Goal: Task Accomplishment & Management: Use online tool/utility

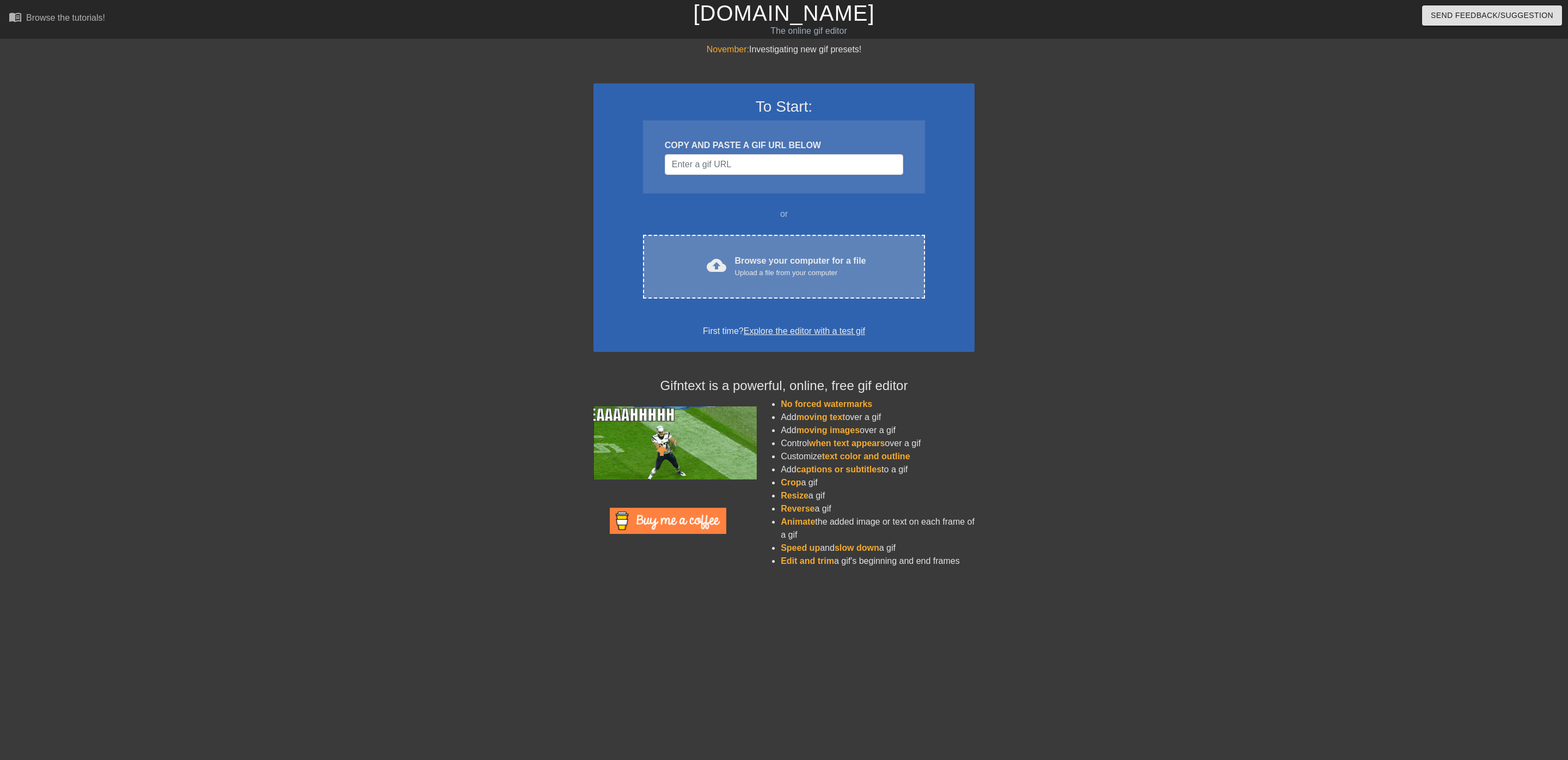
click at [812, 251] on div "cloud_upload Browse your computer for a file Upload a file from your computer C…" at bounding box center [784, 266] width 282 height 63
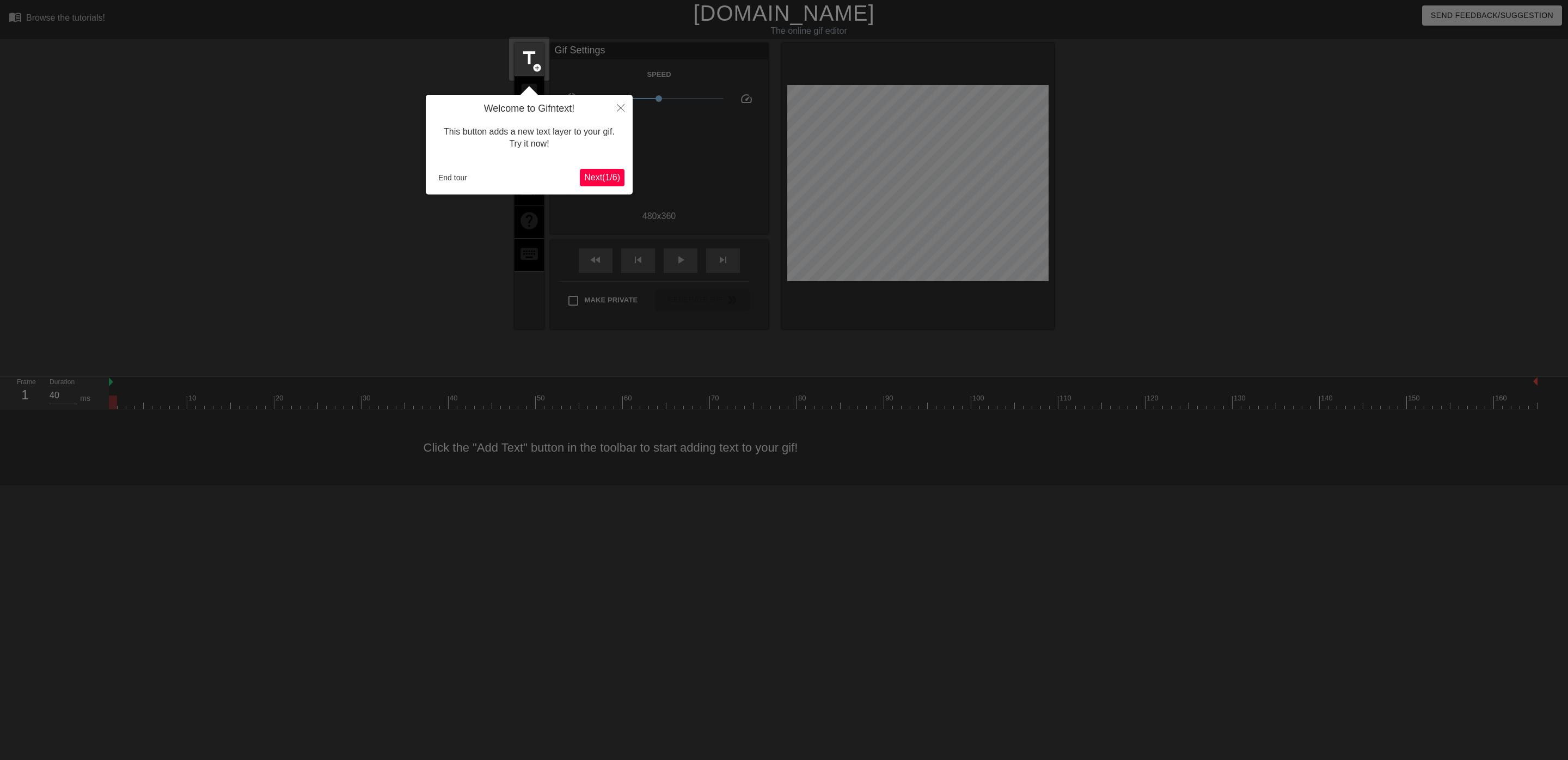
drag, startPoint x: 445, startPoint y: 189, endPoint x: 459, endPoint y: 171, distance: 22.8
click at [447, 188] on div "Welcome to Gifntext! This button adds a new text layer to your gif. Try it now!…" at bounding box center [528, 144] width 207 height 100
click at [459, 170] on button "End tour" at bounding box center [453, 177] width 38 height 17
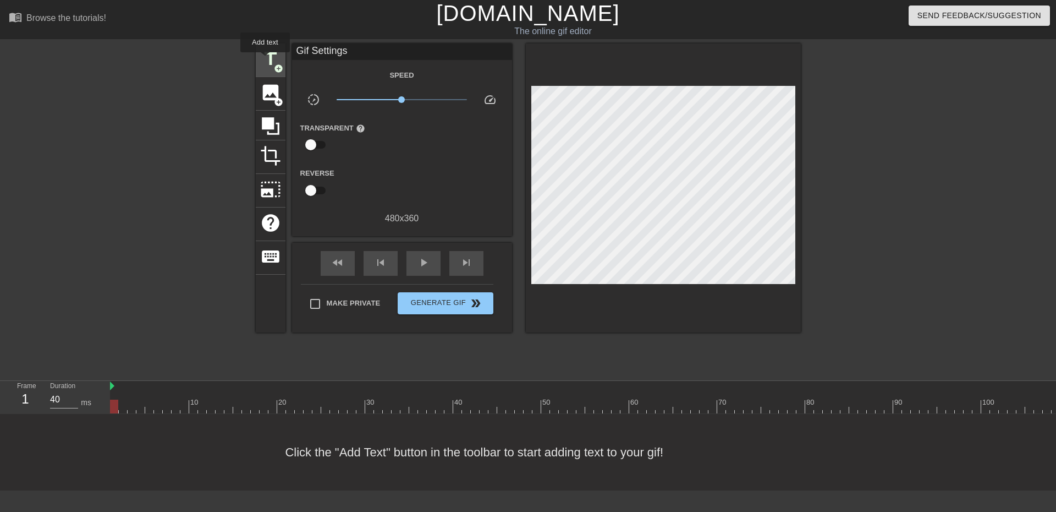
click at [265, 60] on span "title" at bounding box center [270, 58] width 21 height 21
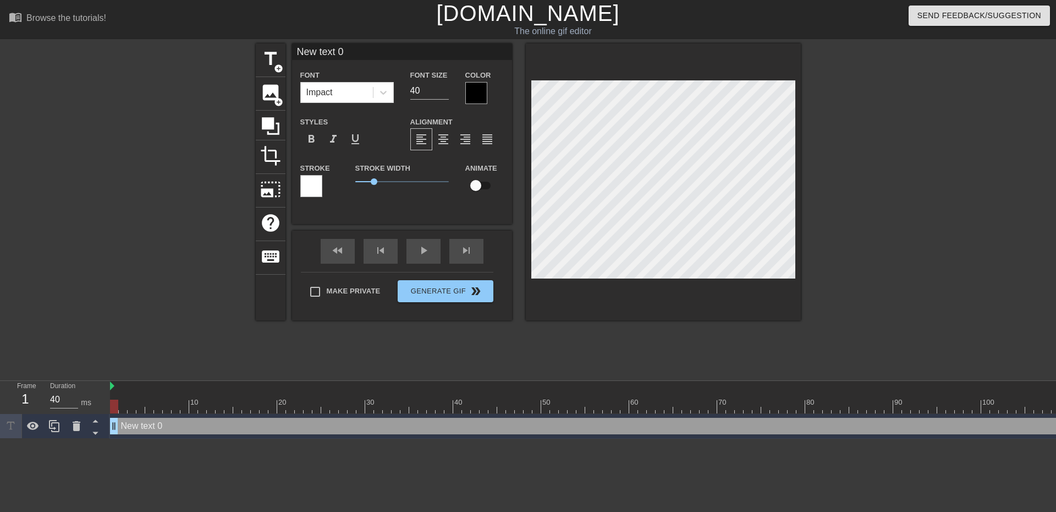
click at [310, 182] on div at bounding box center [311, 186] width 22 height 22
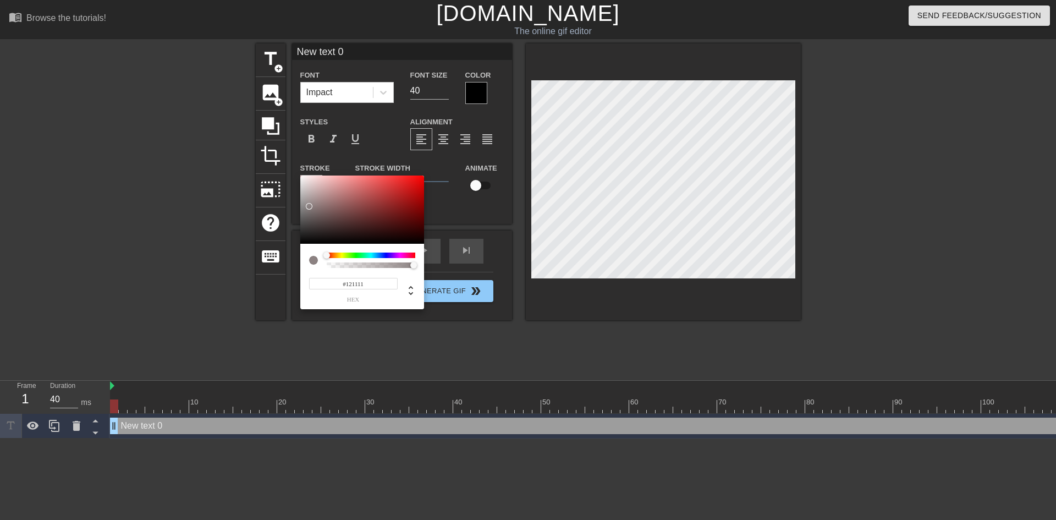
type input "#000000"
drag, startPoint x: 309, startPoint y: 203, endPoint x: 289, endPoint y: 265, distance: 65.3
click at [289, 265] on div "#000000 hex" at bounding box center [528, 260] width 1056 height 520
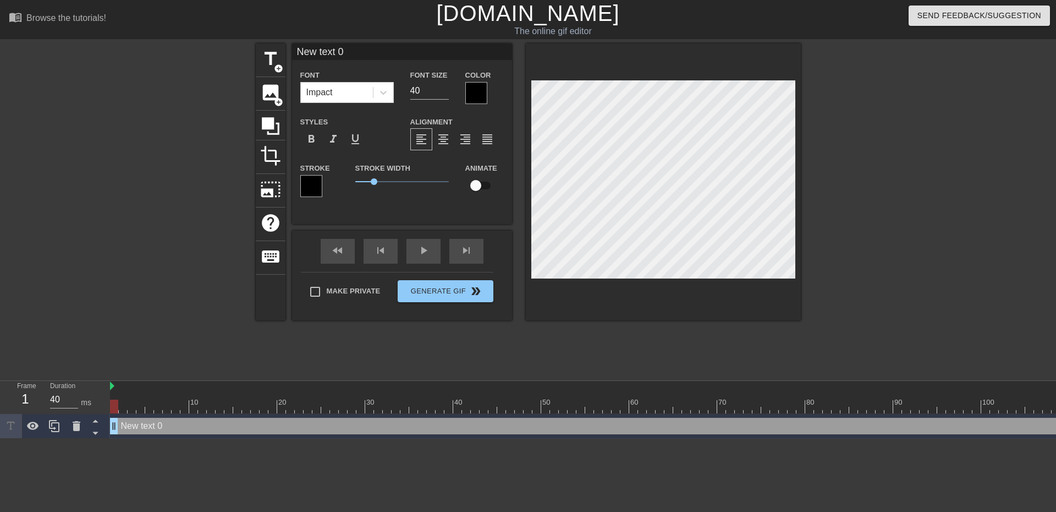
click at [474, 85] on div at bounding box center [476, 93] width 22 height 22
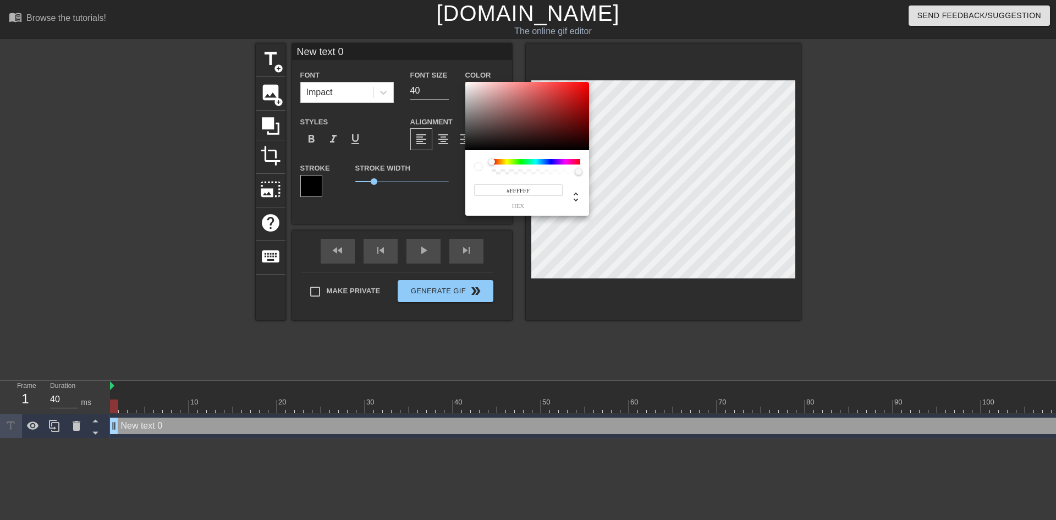
drag, startPoint x: 463, startPoint y: 67, endPoint x: 451, endPoint y: 32, distance: 36.7
click at [451, 32] on div "#FFFFFF hex" at bounding box center [528, 260] width 1056 height 520
type input "#FFFFFF"
drag, startPoint x: 476, startPoint y: 83, endPoint x: 427, endPoint y: 61, distance: 54.2
click at [427, 61] on div "#FFFFFF hex" at bounding box center [528, 260] width 1056 height 520
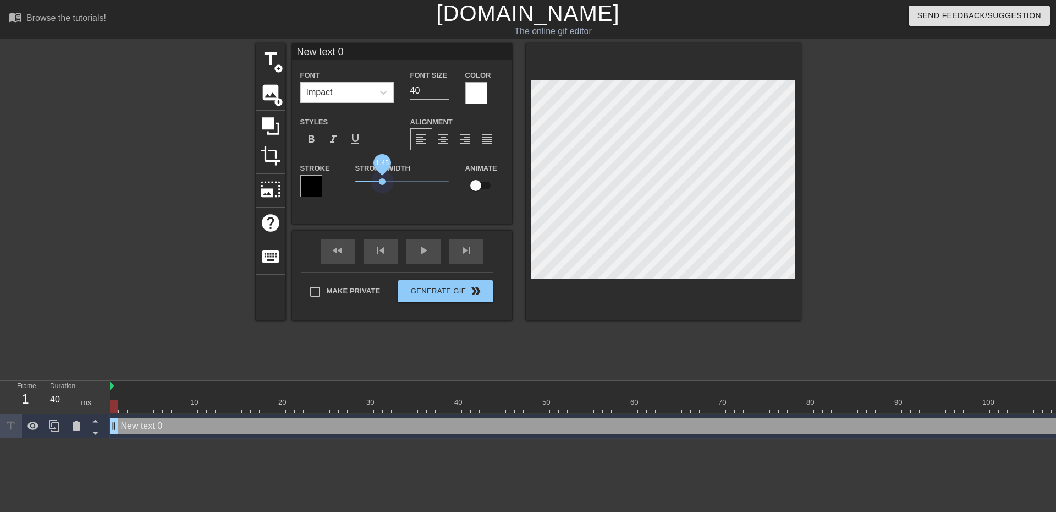
drag, startPoint x: 375, startPoint y: 178, endPoint x: 382, endPoint y: 178, distance: 7.7
click at [382, 178] on span "1.45" at bounding box center [402, 181] width 94 height 13
click at [416, 201] on div "Stroke Width 1.45" at bounding box center [402, 184] width 110 height 46
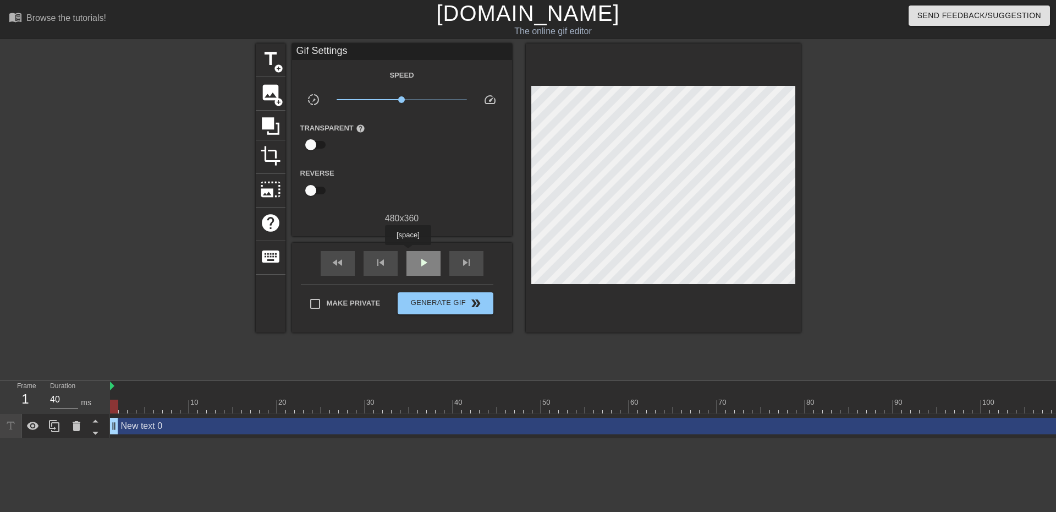
click at [409, 251] on div "play_arrow" at bounding box center [424, 263] width 34 height 25
click at [429, 256] on span "pause" at bounding box center [423, 262] width 13 height 13
click at [337, 268] on span "fast_rewind" at bounding box center [337, 262] width 13 height 13
click at [372, 262] on div "skip_previous" at bounding box center [381, 263] width 34 height 25
click at [422, 261] on span "play_arrow" at bounding box center [423, 262] width 13 height 13
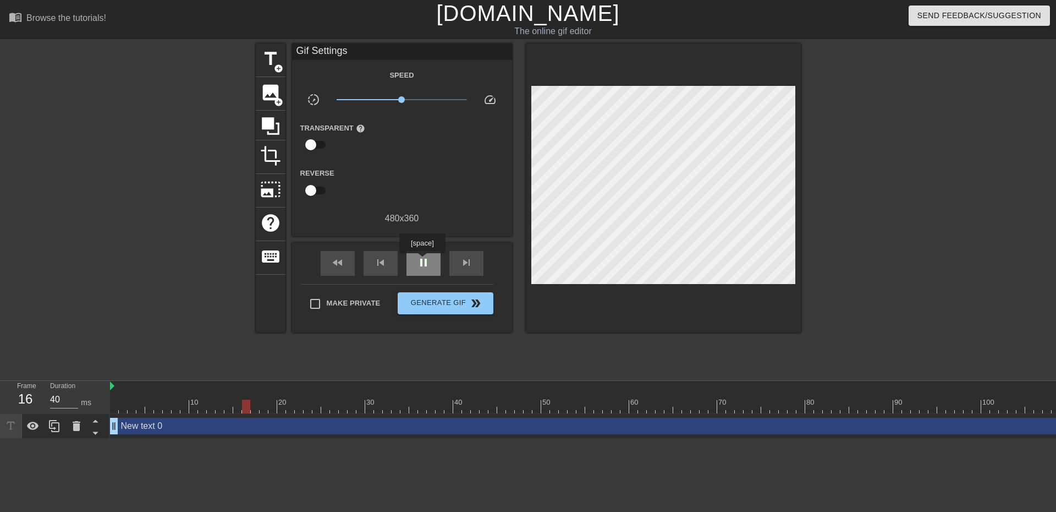
click at [422, 261] on span "pause" at bounding box center [423, 262] width 13 height 13
drag, startPoint x: 334, startPoint y: 264, endPoint x: 400, endPoint y: 264, distance: 66.0
click at [335, 264] on span "fast_rewind" at bounding box center [337, 262] width 13 height 13
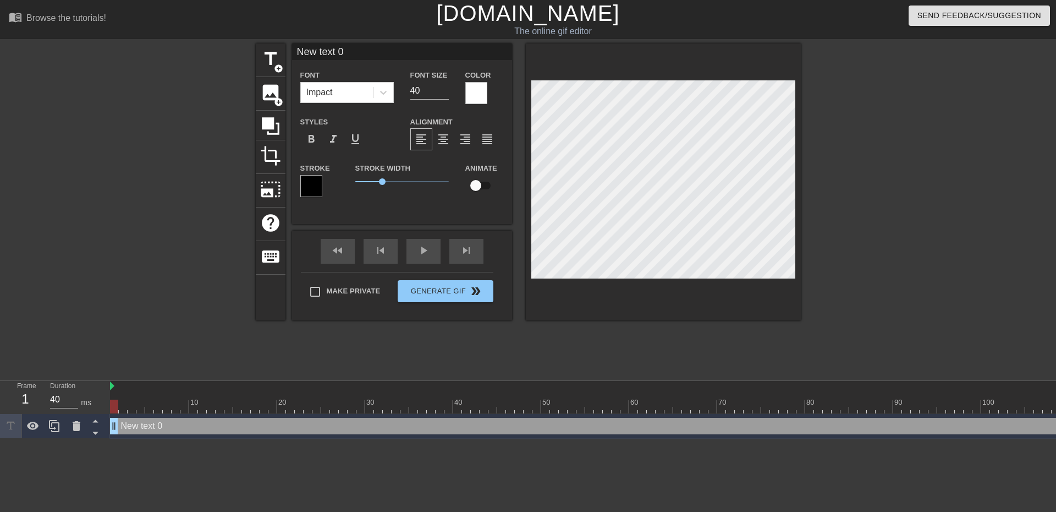
scroll to position [2, 1]
type input "S"
type textarea "S"
type input "So"
type textarea "So"
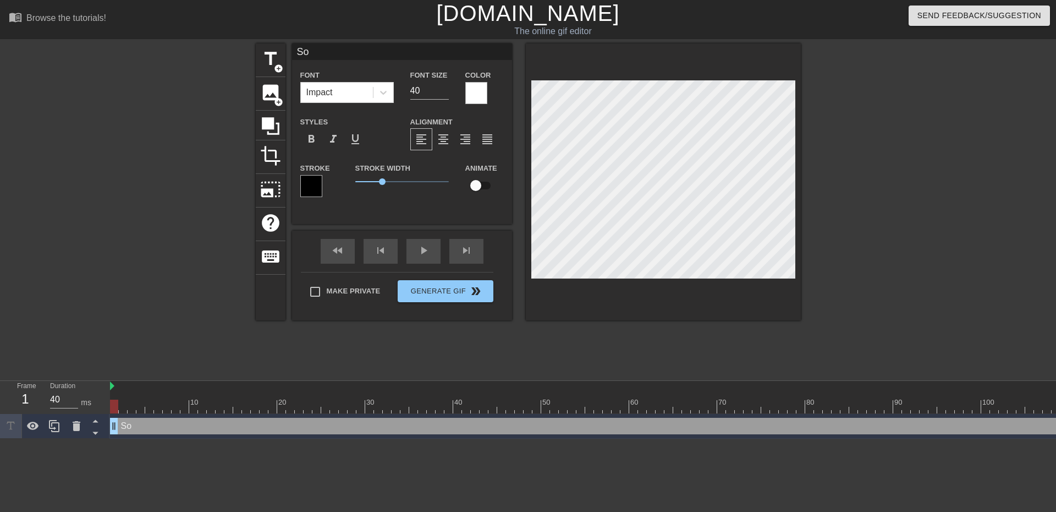
type input "So."
type textarea "So."
type input "So.."
type textarea "So.."
type input "So..."
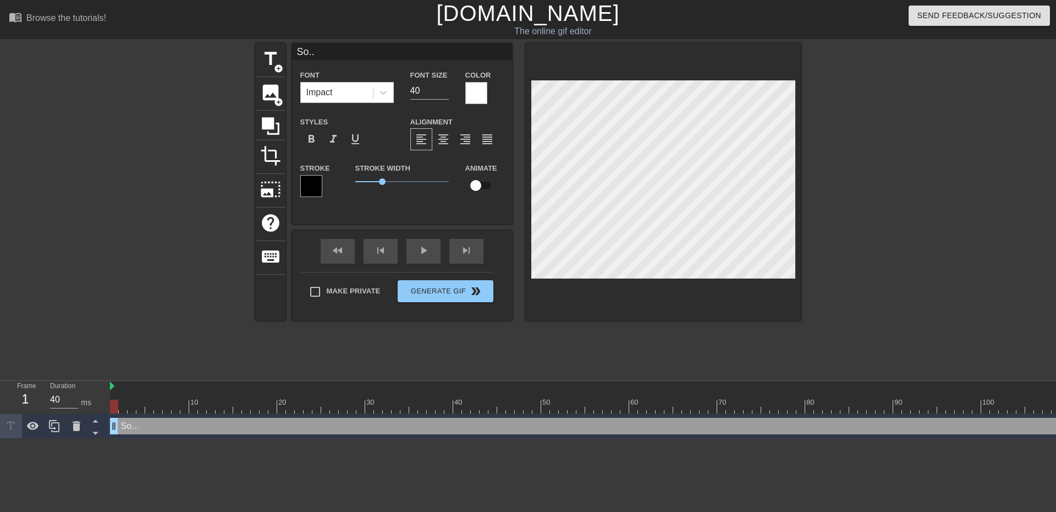
type textarea "So..."
type input "So...."
type textarea "So...."
click at [427, 244] on div "fast_rewind skip_previous play_arrow skip_next" at bounding box center [402, 251] width 179 height 41
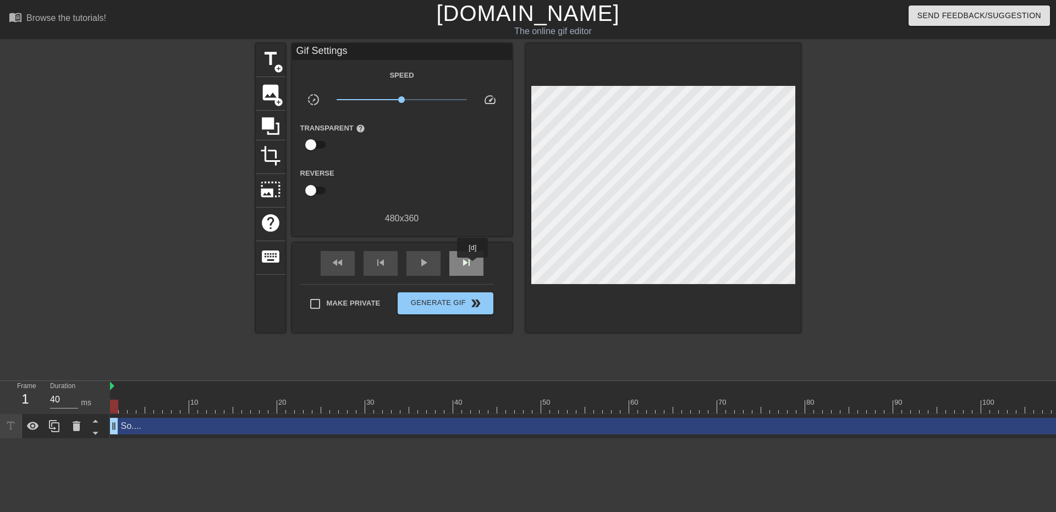
click at [472, 265] on span "skip_next" at bounding box center [466, 262] width 13 height 13
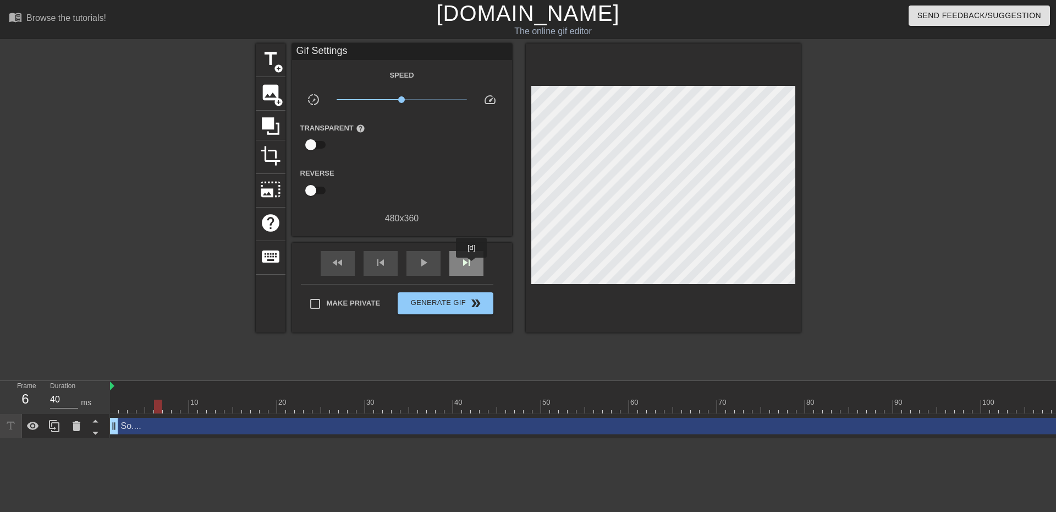
click at [472, 265] on span "skip_next" at bounding box center [466, 262] width 13 height 13
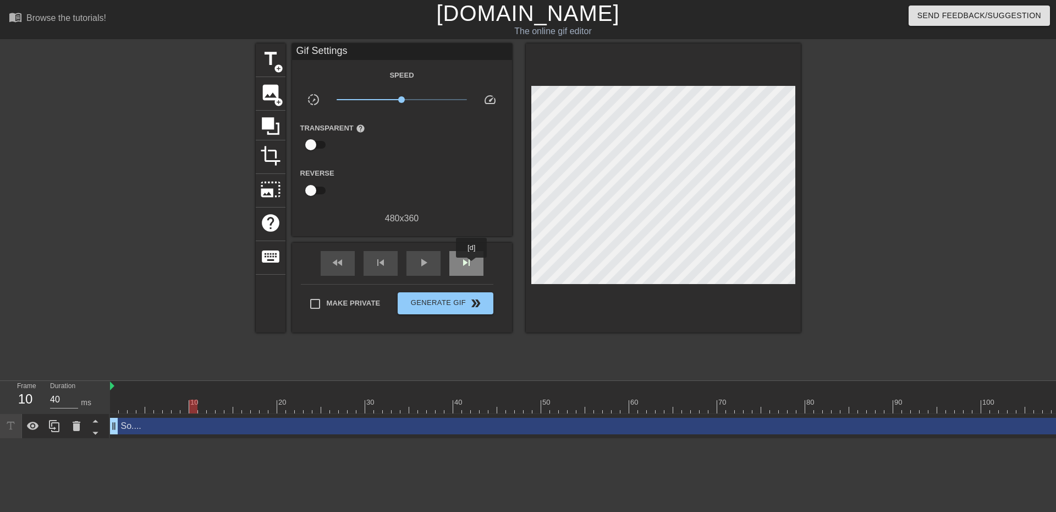
click at [472, 265] on span "skip_next" at bounding box center [466, 262] width 13 height 13
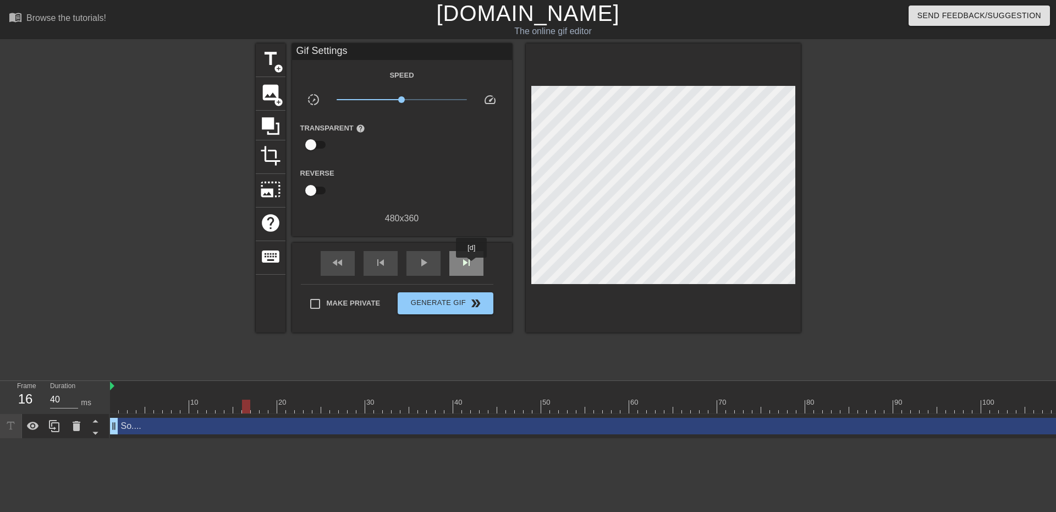
click at [472, 265] on span "skip_next" at bounding box center [466, 262] width 13 height 13
click at [343, 261] on span "fast_rewind" at bounding box center [337, 262] width 13 height 13
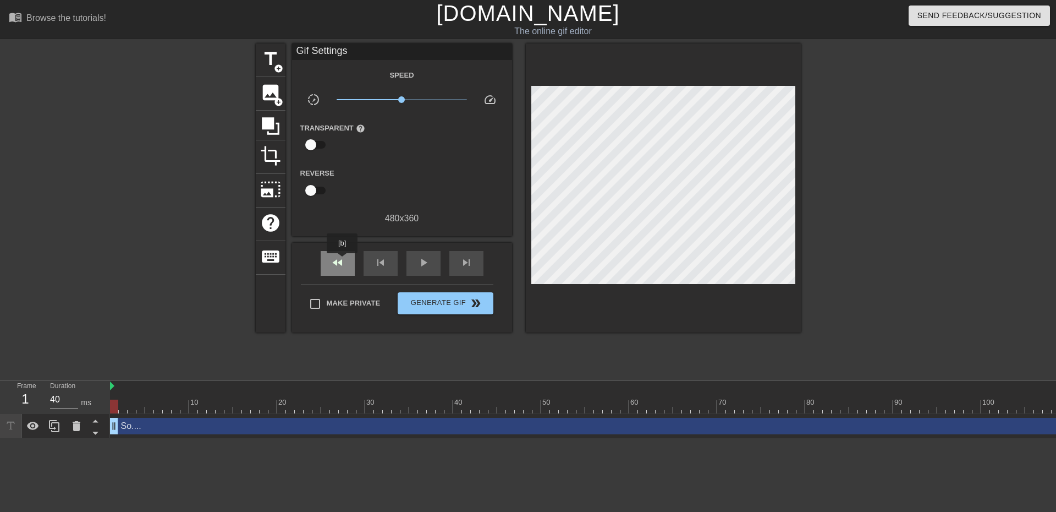
click at [343, 261] on span "fast_rewind" at bounding box center [337, 262] width 13 height 13
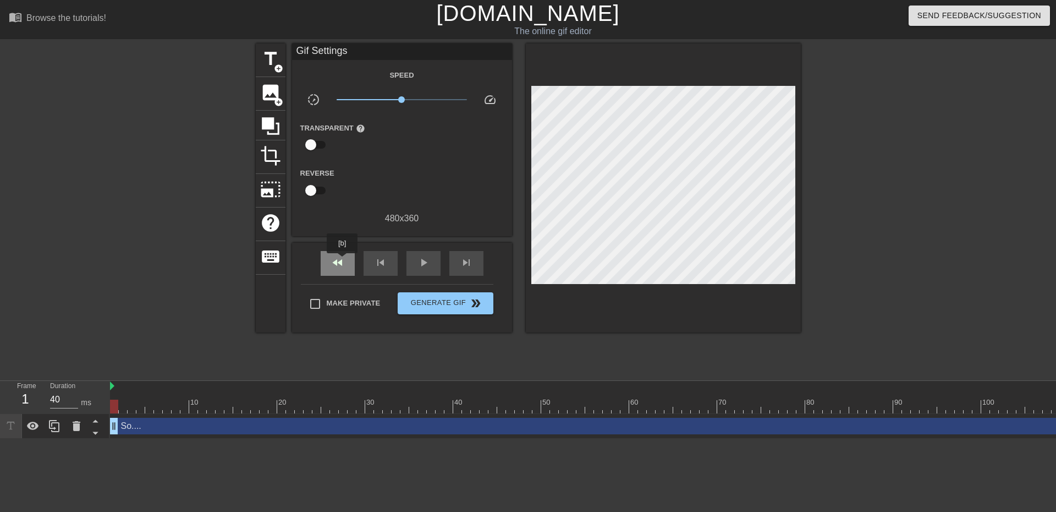
click at [343, 261] on span "fast_rewind" at bounding box center [337, 262] width 13 height 13
click at [428, 263] on span "play_arrow" at bounding box center [423, 262] width 13 height 13
click at [428, 263] on span "pause" at bounding box center [423, 262] width 13 height 13
click at [345, 259] on div "fast_rewind" at bounding box center [338, 263] width 34 height 25
click at [464, 268] on span "skip_next" at bounding box center [466, 262] width 13 height 13
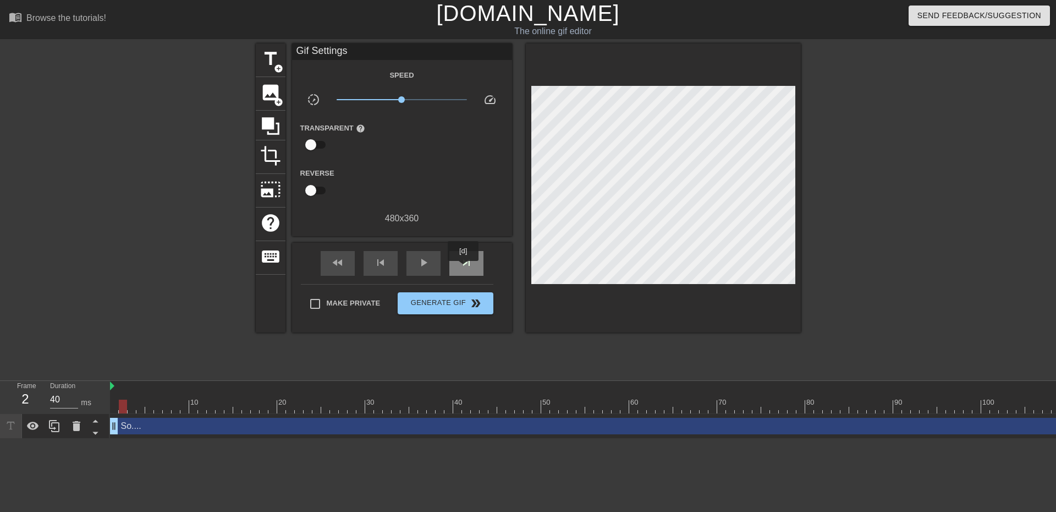
click at [464, 268] on span "skip_next" at bounding box center [466, 262] width 13 height 13
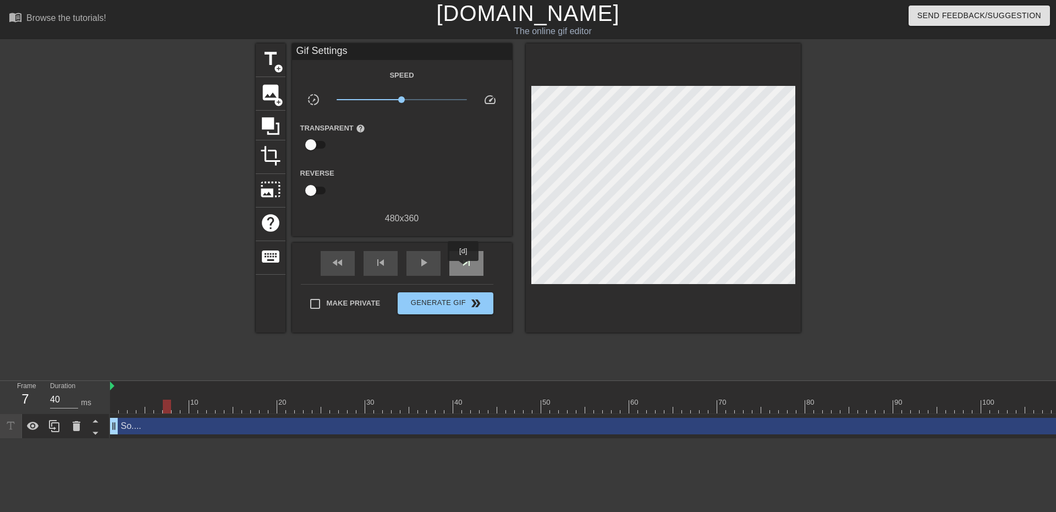
click at [464, 268] on span "skip_next" at bounding box center [466, 262] width 13 height 13
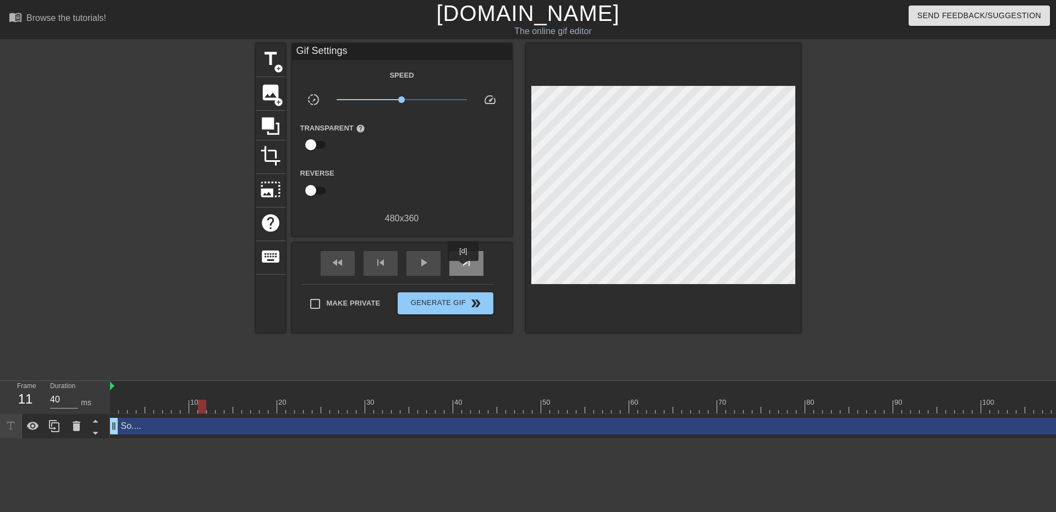
click at [464, 268] on span "skip_next" at bounding box center [466, 262] width 13 height 13
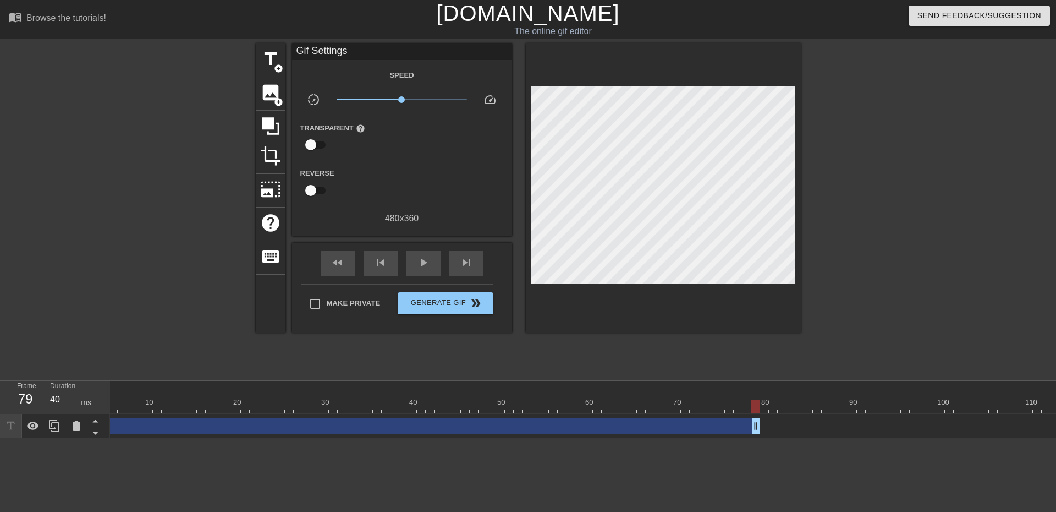
scroll to position [0, 0]
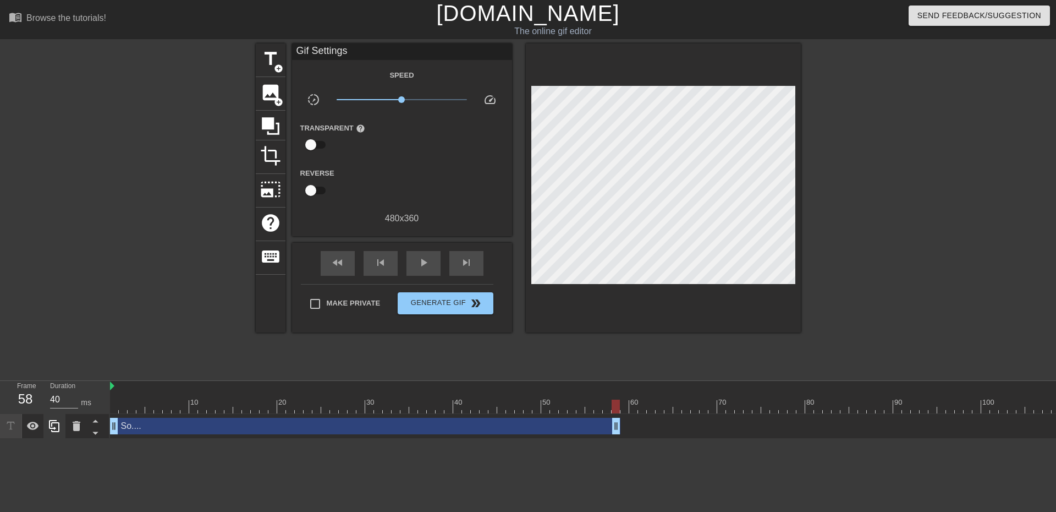
drag, startPoint x: 1047, startPoint y: 422, endPoint x: 50, endPoint y: 423, distance: 996.9
click at [50, 423] on div "Frame 58 Duration 40 ms 10 20 30 40 50 60 70 80 90 100 110 120 130 140 150" at bounding box center [528, 410] width 1056 height 58
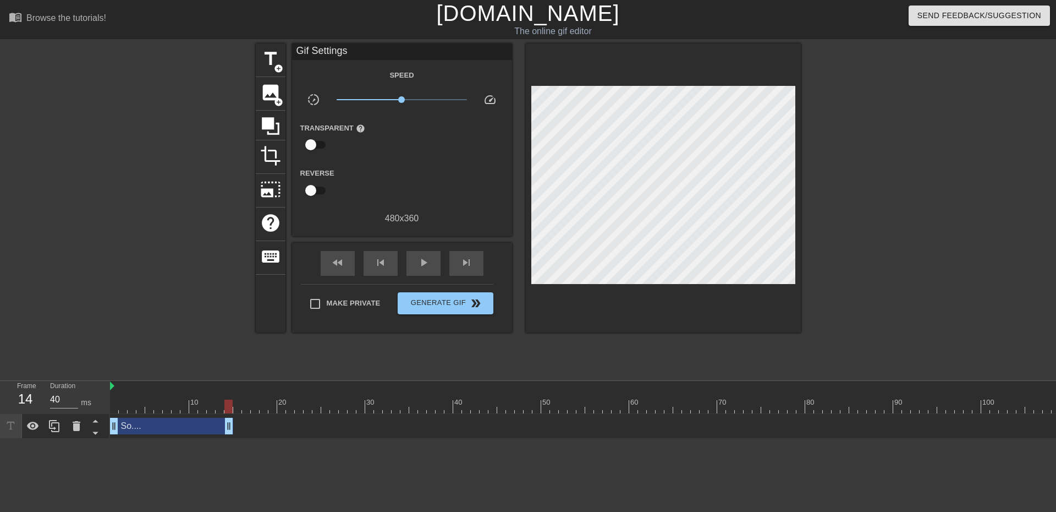
drag, startPoint x: 554, startPoint y: 421, endPoint x: 232, endPoint y: 426, distance: 322.5
drag, startPoint x: 228, startPoint y: 420, endPoint x: 220, endPoint y: 420, distance: 8.3
click at [51, 430] on icon at bounding box center [54, 425] width 13 height 13
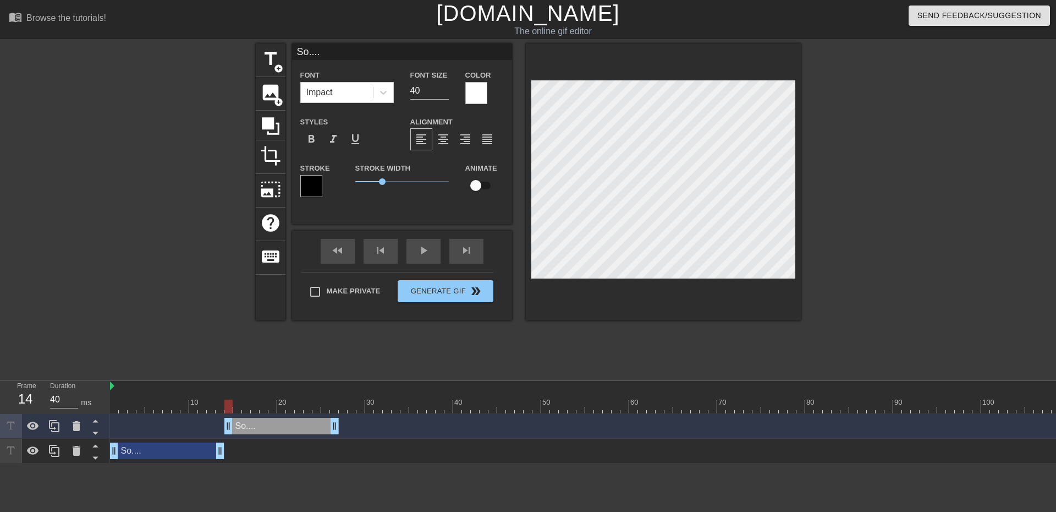
drag, startPoint x: 147, startPoint y: 425, endPoint x: 262, endPoint y: 424, distance: 114.5
click at [262, 424] on div "So.... drag_handle drag_handle" at bounding box center [281, 426] width 114 height 17
click at [277, 427] on div "So.... drag_handle drag_handle" at bounding box center [281, 426] width 114 height 17
type input "Y"
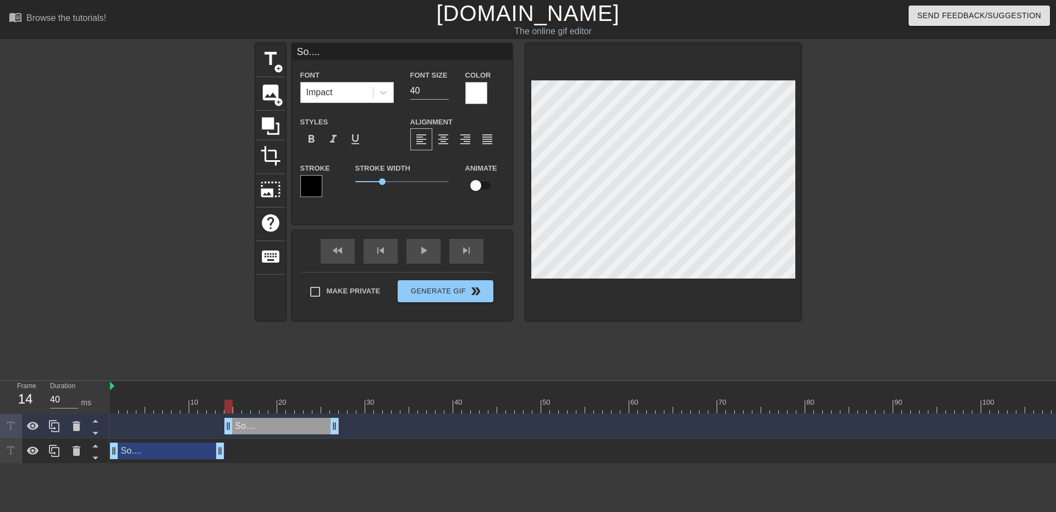
type textarea "Y"
type input "Yo"
type textarea "Yo"
type input "You"
type textarea "You"
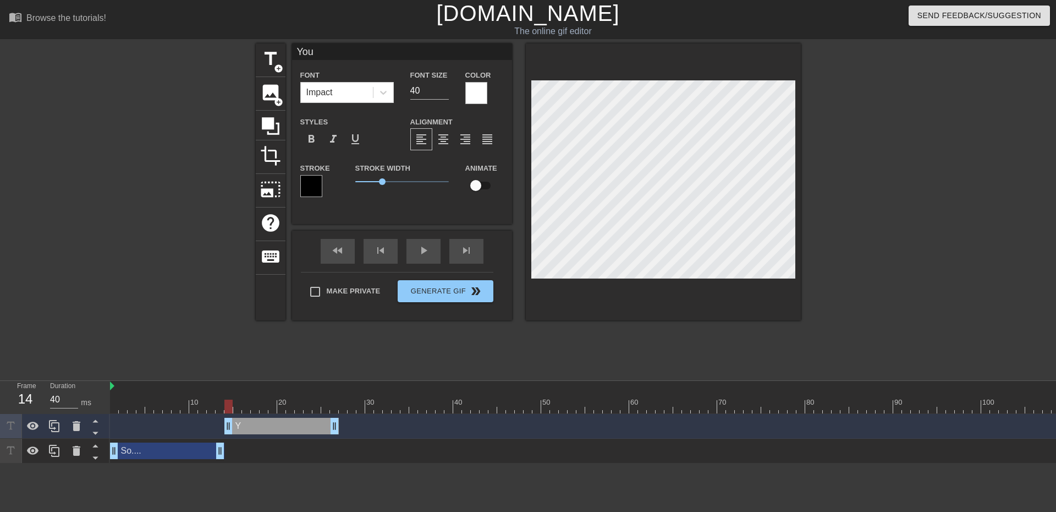
type input "You"
type textarea "You"
type input "You w"
type textarea "You w"
type input "You wa"
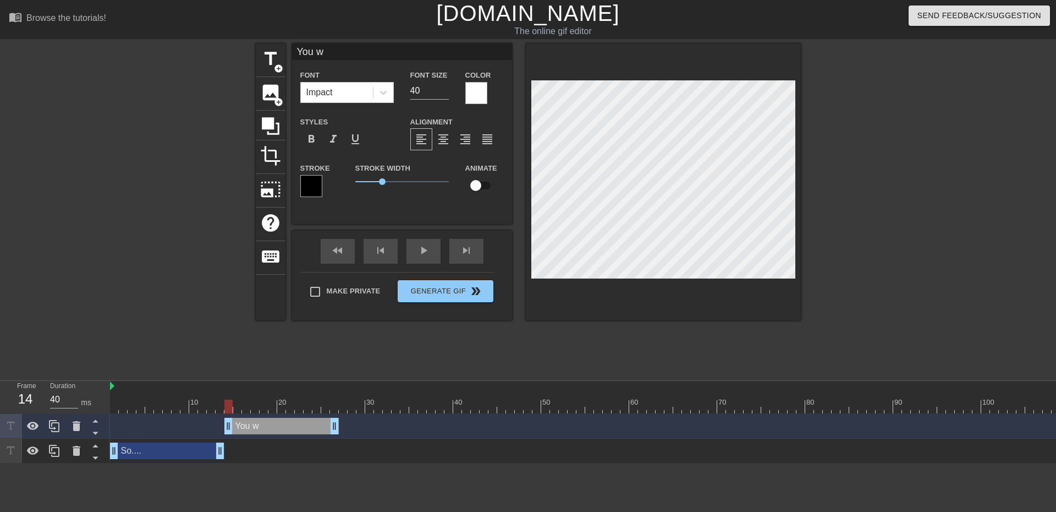
type textarea "You wa"
type input "You wan"
type textarea "You wan"
type input "You want"
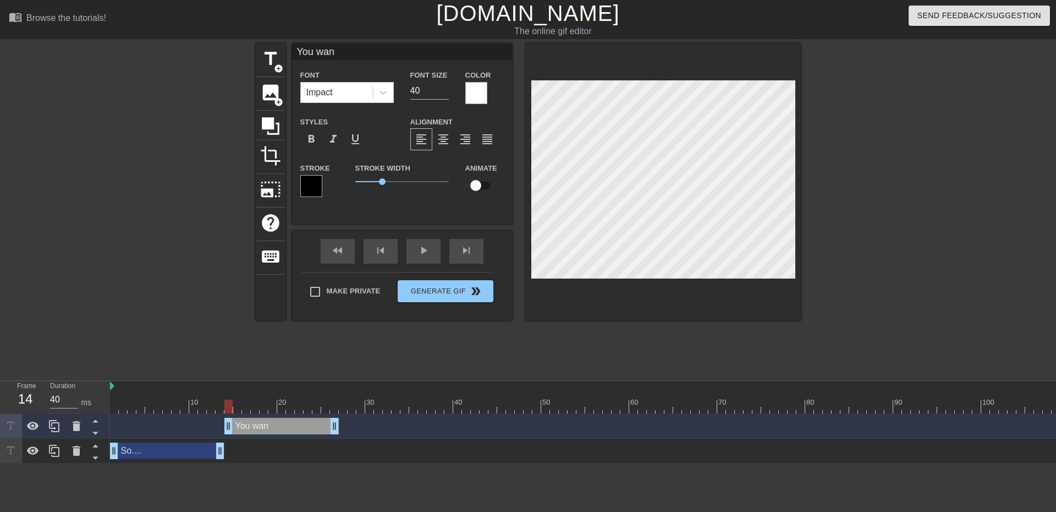
type textarea "You want"
type input "You want"
type textarea "You want"
type input "You want a"
type textarea "You want a"
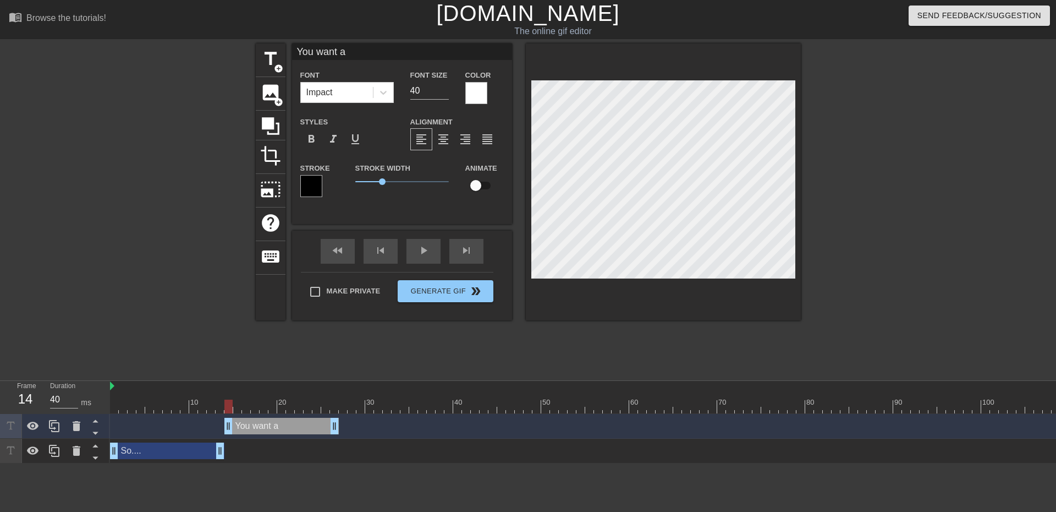
type input "You want a"
type textarea "You want a"
type input "You want a w"
type textarea "You want a w"
type input "You want a we"
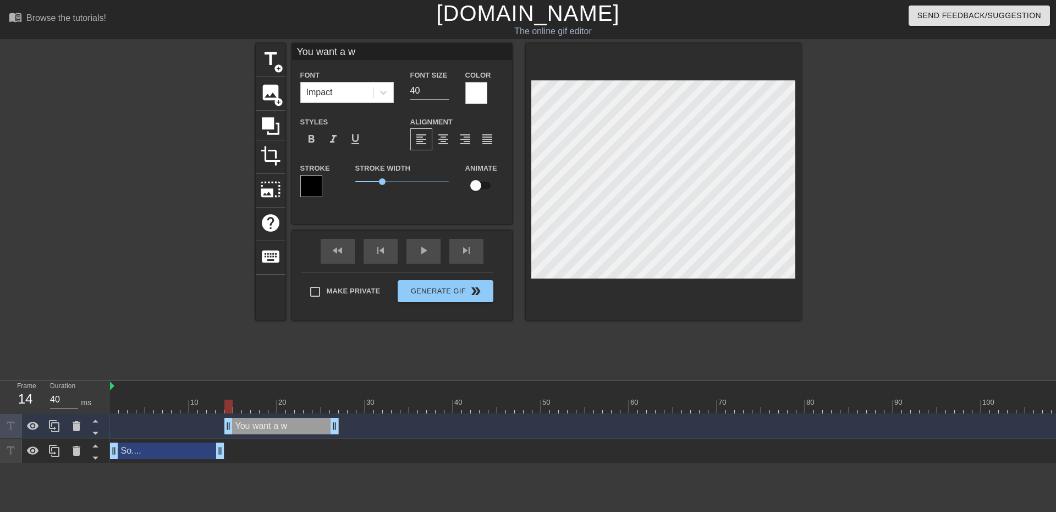
type textarea "You want a we"
type input "You want a wed"
type textarea "You want a wed"
type input "You want a wedd"
type textarea "You want a weddi"
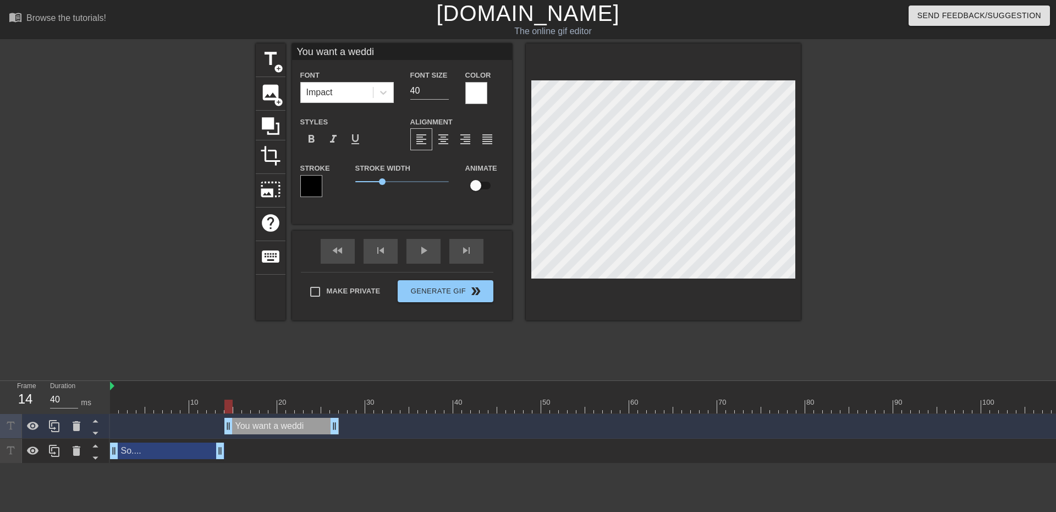
type input "You want a weddin"
type textarea "You want a weddin"
type input "You want a wedding"
type textarea "You want a wedding"
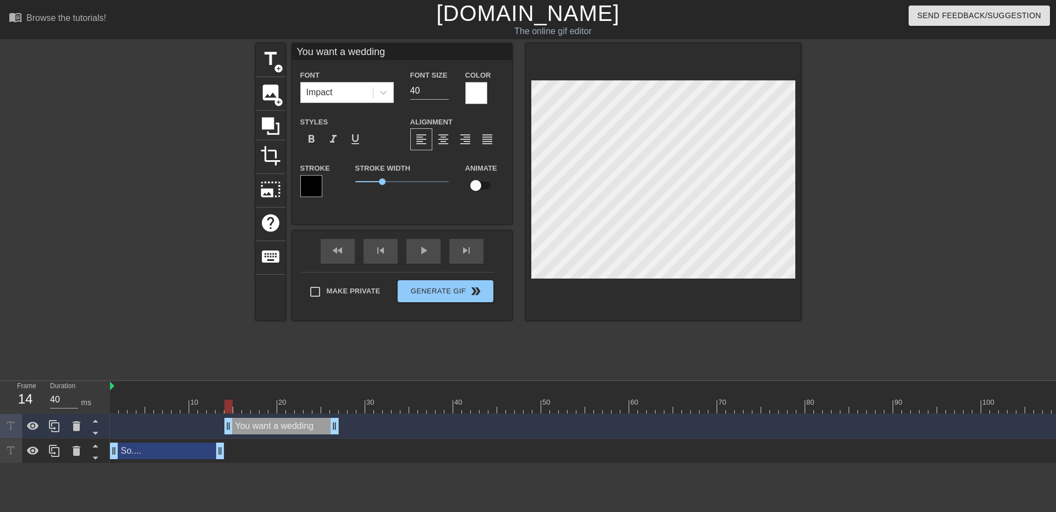
type input "You want a wedding"
type textarea "You want a wedding"
type input "You want a wedding t"
type textarea "You want a wedding th"
type input "You want a wedding tha"
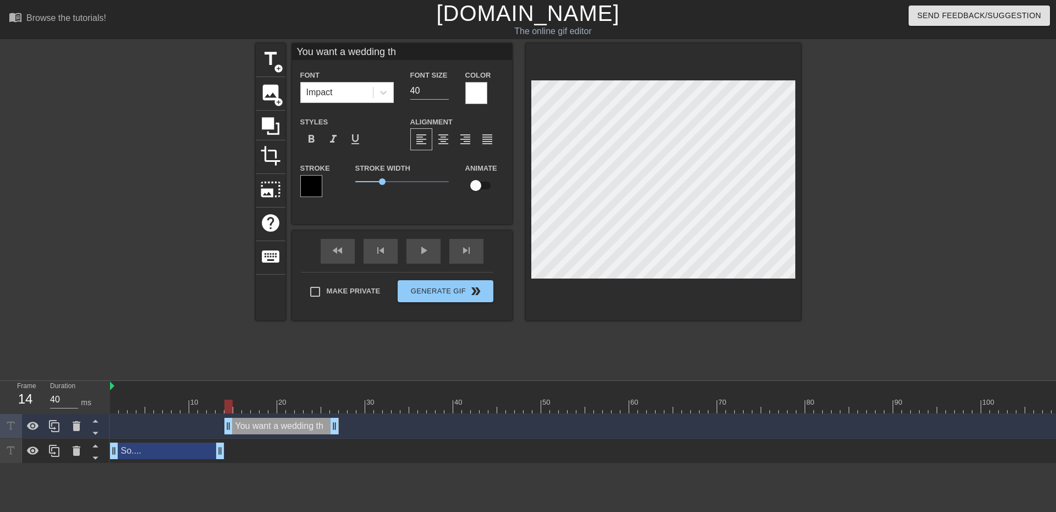
type textarea "You want a wedding tha"
type input "You want a wedding that"
type textarea "You want a wedding that'"
type input "You want a wedding that's"
type textarea "You want a wedding that's"
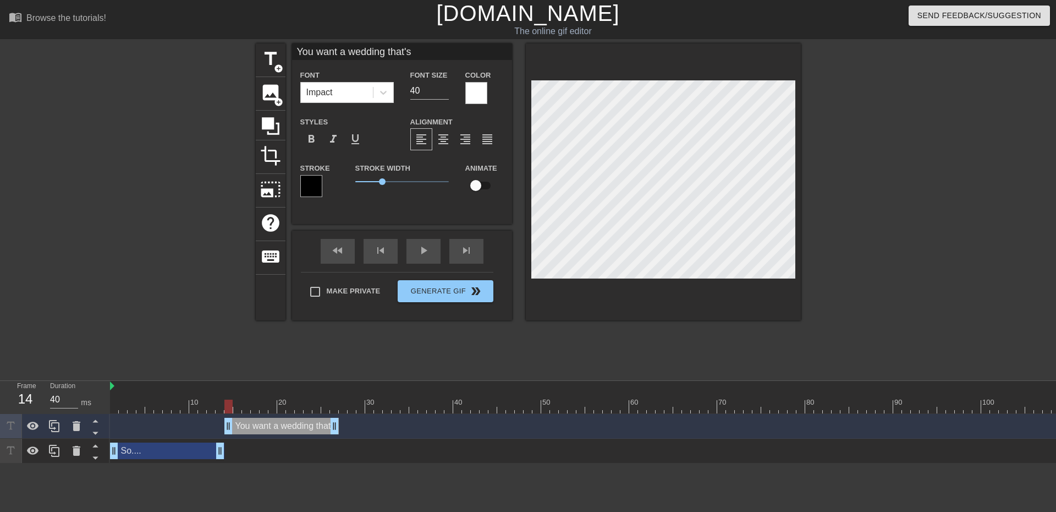
type input "You want a wedding that's"
type textarea "You want a wedding that's"
type input "You want a wedding that's s"
type textarea "You want a wedding that's s"
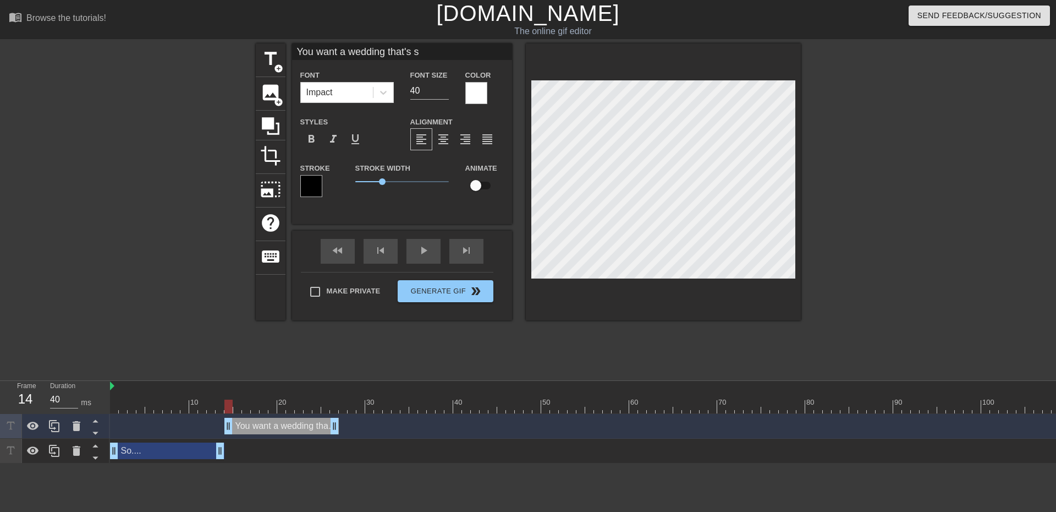
type input "You want a wedding that's"
type textarea "You want a wedding that's"
type input "You want a wedding that's"
type textarea "You want a wedding that's"
type input "You want a wedding that's"
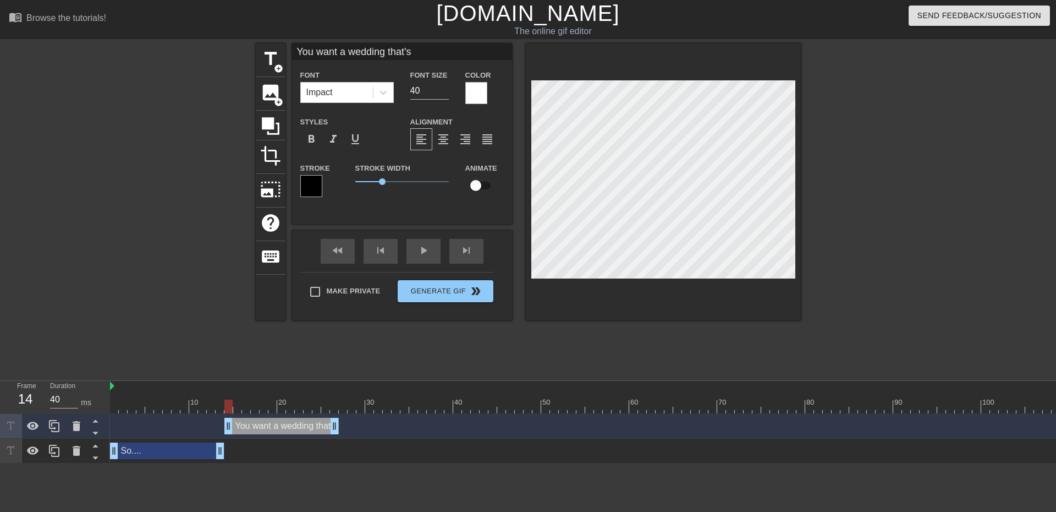
type textarea "You want a wedding that's"
type input "You want a wedding that's c"
type textarea "You want a wedding that's c"
type input "You want a wedding that's co"
type textarea "You want a wedding that's co"
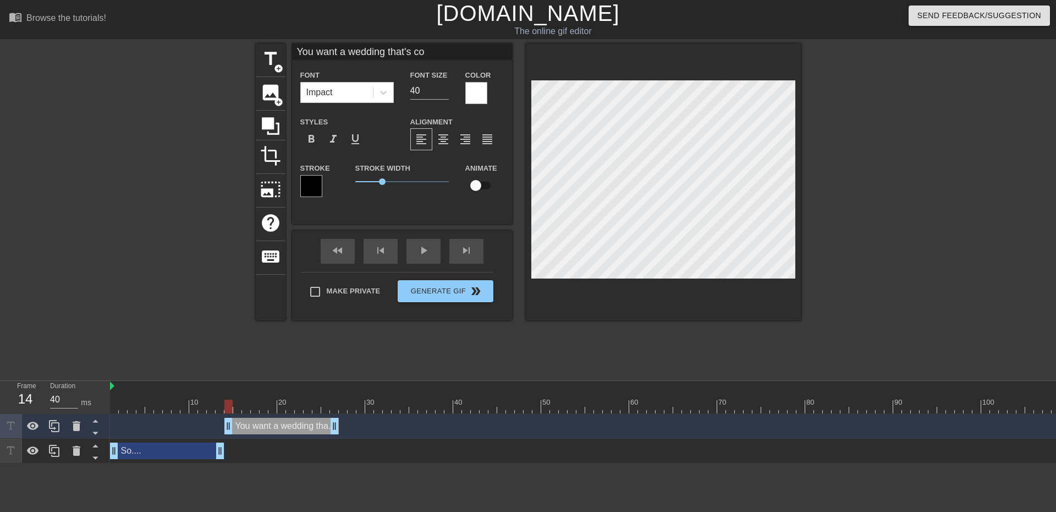
type input "You want a wedding that's com"
type textarea "You want a wedding that's com"
type input "You want a wedding that's comp"
type textarea "You want a wedding that's comp"
type input "You want a wedding that's compl"
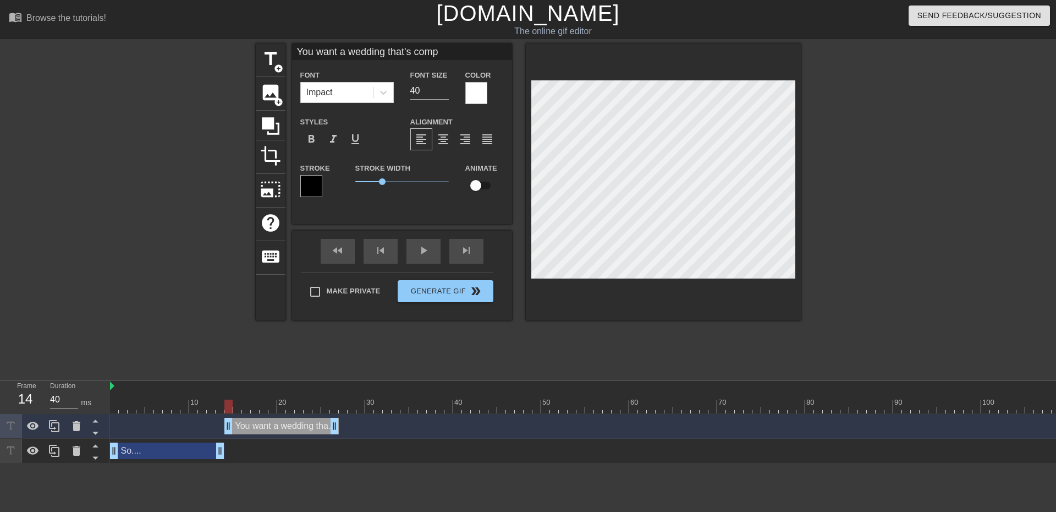
type textarea "You want a wedding that's compl"
type input "You want a wedding that's comp"
type textarea "You want a wedding that's comp"
type input "You want a wedding that's com"
type textarea "You want a wedding that's com"
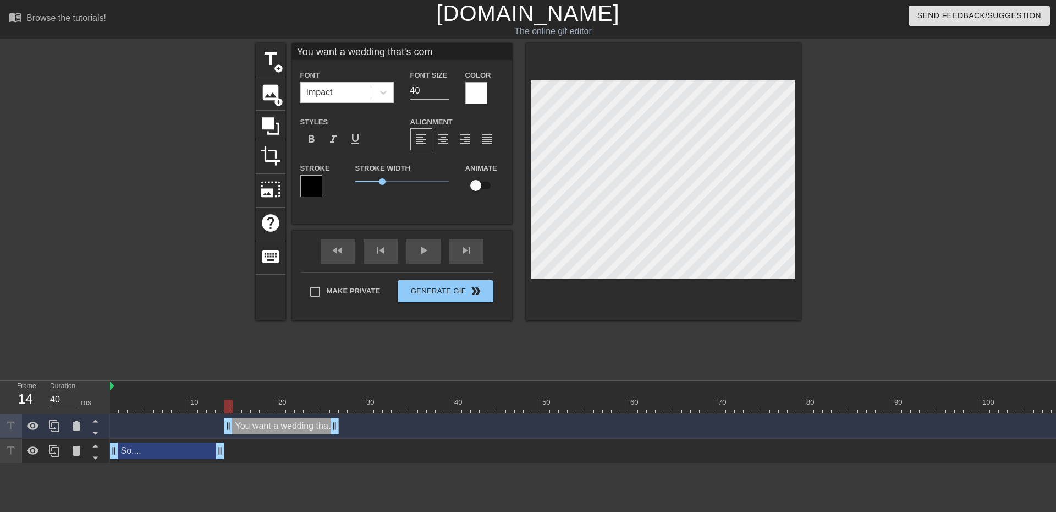
type input "You want a wedding that's co"
type textarea "You want a wedding that's co"
type input "You want a wedding that's c"
type textarea "You want a wedding that's c"
type input "You want a wedding that's"
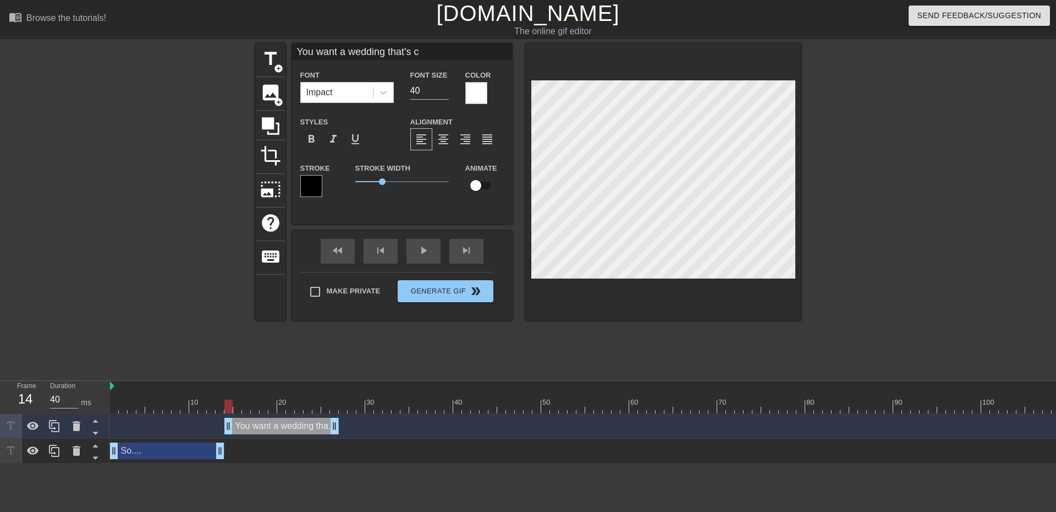
type textarea "You want a wedding that's"
type input "You want a wedding that's"
type textarea "You want a wedding that's"
type input "You want a wedding that's"
type textarea "You want a wedding that's"
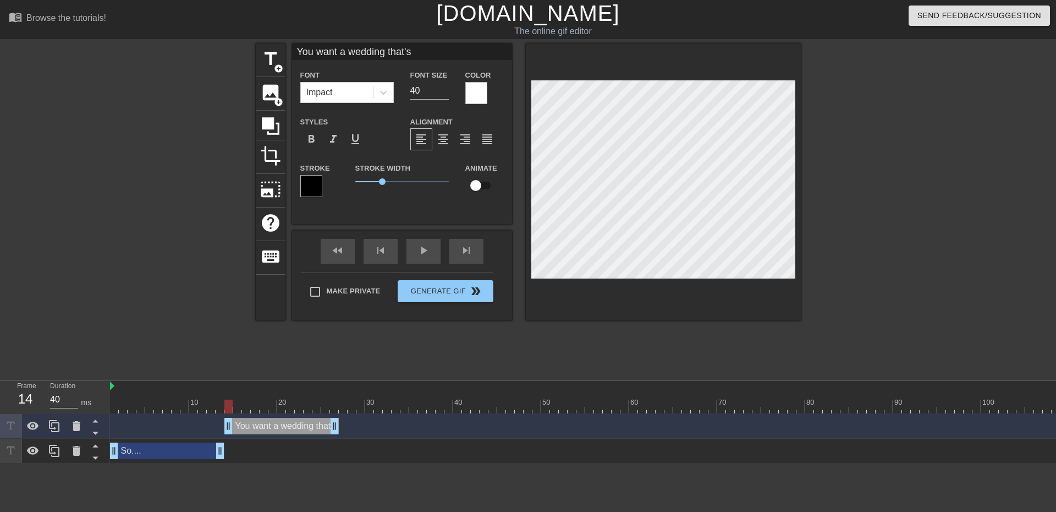
scroll to position [2, 1]
type input "You want a wedding that'sc"
type textarea "You want a wedding that's c"
type input "You want a wedding that'sco"
type textarea "You want a wedding that's co"
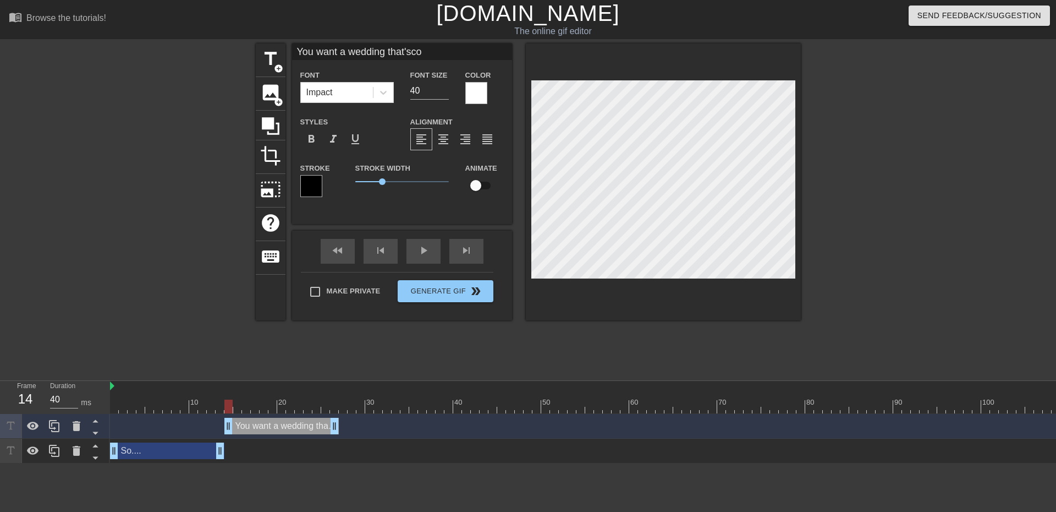
type input "You want a wedding that'scom"
type textarea "You want a wedding that's com"
click at [445, 128] on div "Alignment format_align_left format_align_center format_align_right format_align…" at bounding box center [457, 133] width 110 height 36
click at [439, 139] on span "format_align_center" at bounding box center [443, 139] width 13 height 13
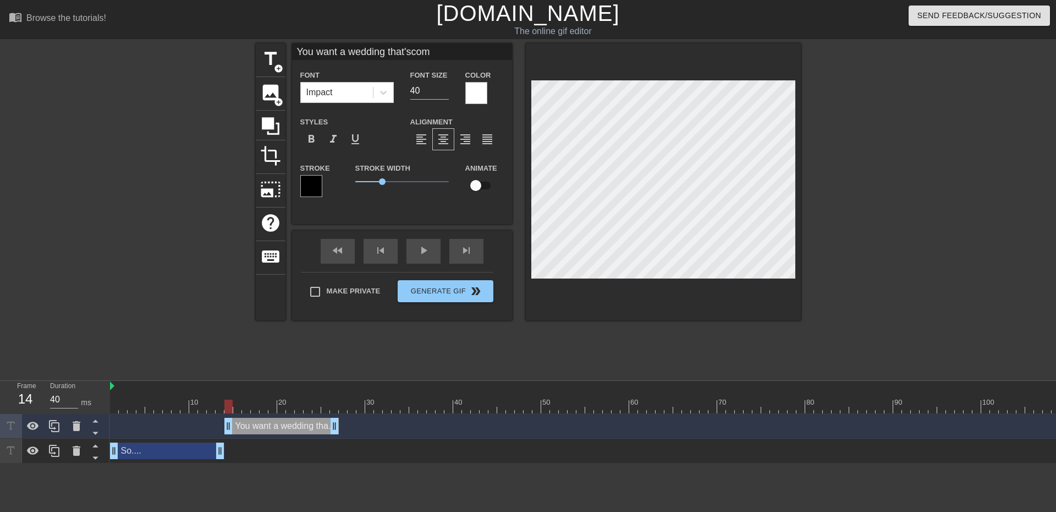
type input "You want a wedding that'scomp"
type textarea "You want a wedding that's comp"
type input "You want a wedding that'scompl"
type textarea "You want a wedding that's compl"
type input "You want a wedding that'scomple"
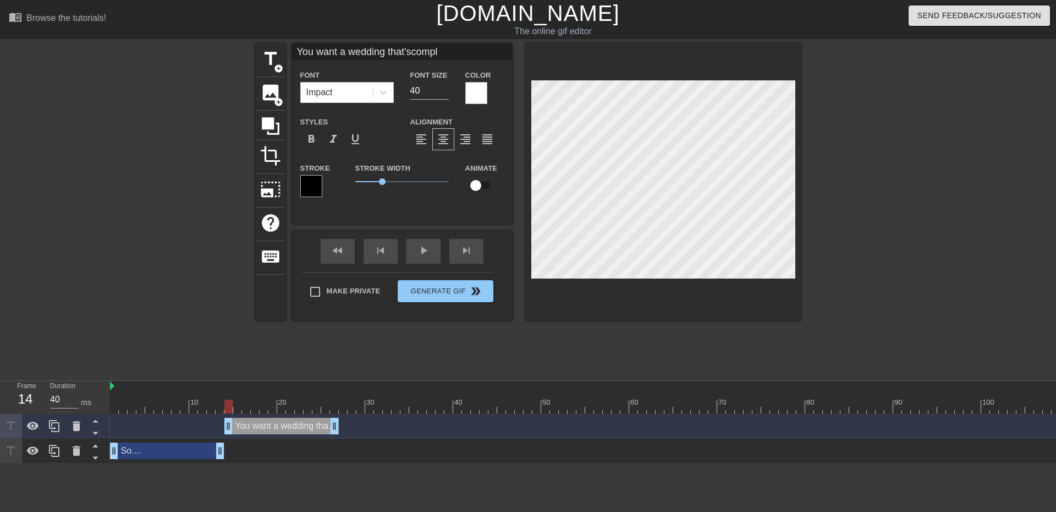
type textarea "You want a wedding that's comple"
type input "You want a wedding that'scomplet"
type textarea "You want a wedding that's complet"
type input "You want a wedding that'scomplete"
type textarea "You want a wedding that's complete"
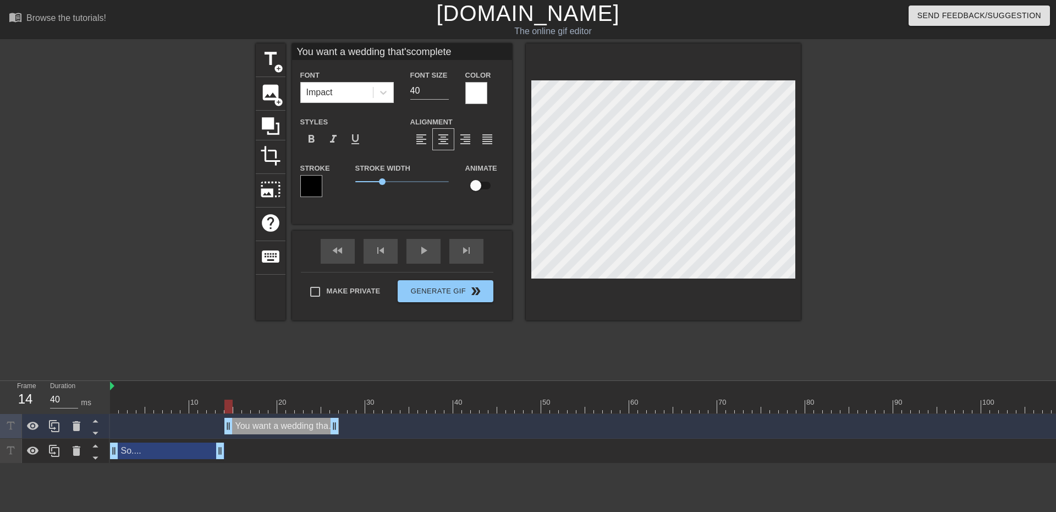
type input "You want a wedding that'scompletel"
type textarea "You want a wedding that's completel"
type input "You want a wedding that'scompletely"
type textarea "You want a wedding that's completely"
type input "You want a wedding that'scompletely"
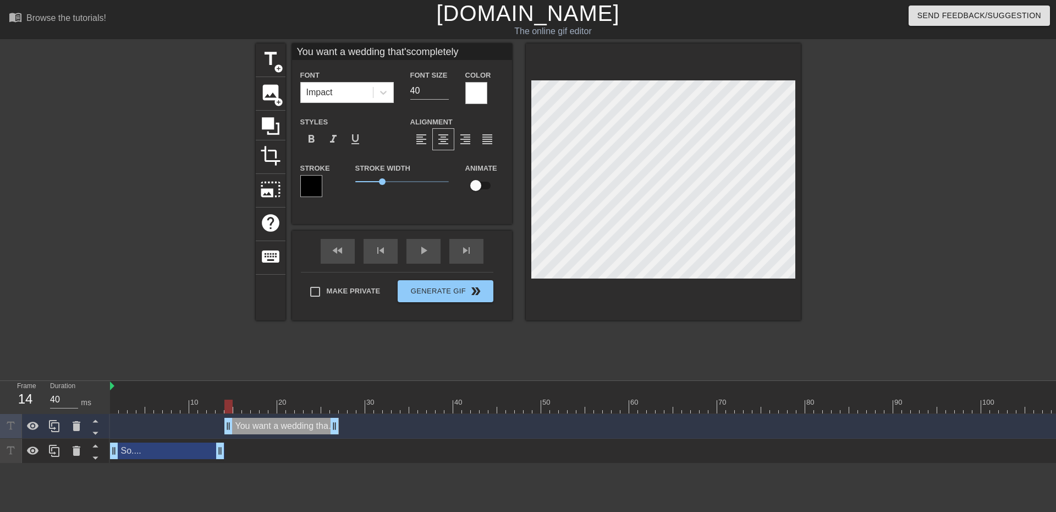
type textarea "You want a wedding that's completely"
type input "You want a wedding that'scompletely"
type textarea "You want a wedding that's completely"
type input "You want a wedding that'scompletel"
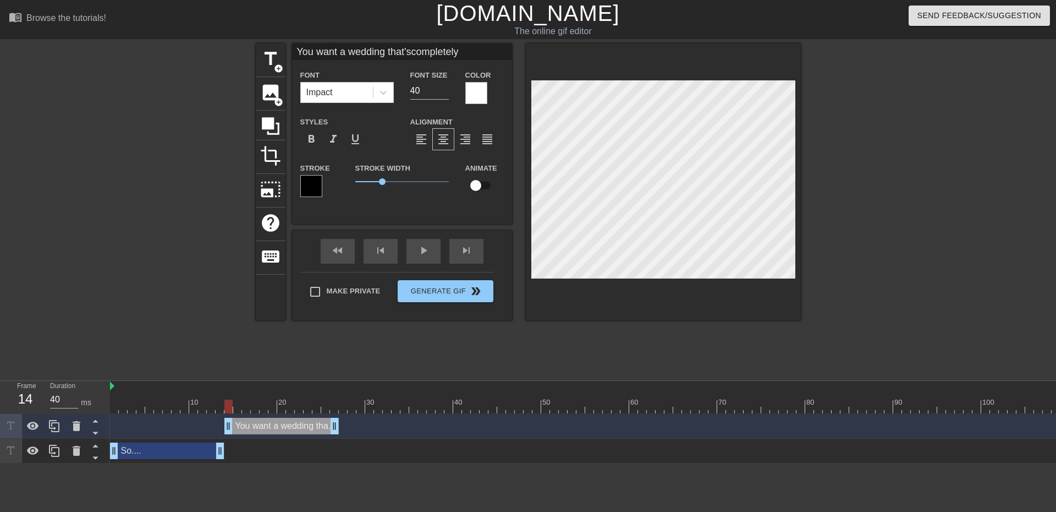
type textarea "You want a wedding that's completel"
type input "You want a wedding that'scomplete"
type textarea "You want a wedding that's complete"
type input "You want a wedding that'scomplet"
type textarea "You want a wedding that's complet"
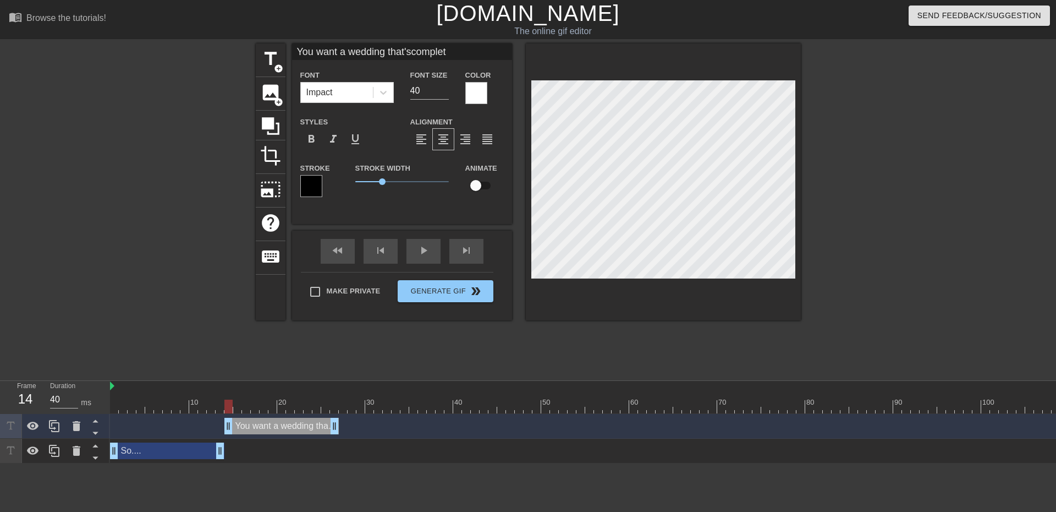
type input "You want a wedding that'scomple"
type textarea "You want a wedding that's comple"
type input "You want a wedding that'scompl"
type textarea "You want a wedding that's compl"
type input "You want a wedding that'scomp"
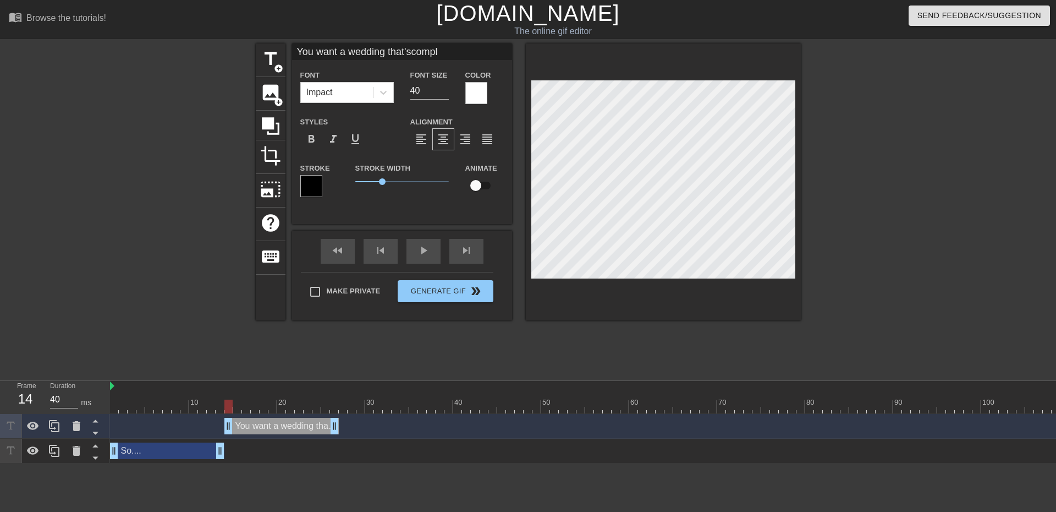
type textarea "You want a wedding that's comp"
type input "You want a wedding that'scom"
type textarea "You want a wedding that's com"
type input "You want a wedding that'sco"
type textarea "You want a wedding that's co"
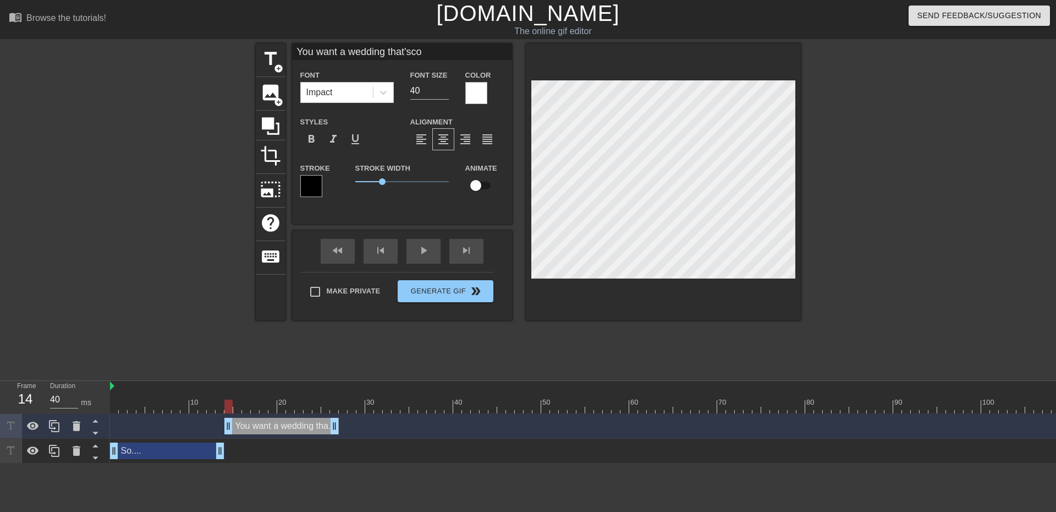
scroll to position [2, 1]
type input "You want a wedding that'sc"
type textarea "You want a wedding that's c"
type input "You want a wedding that's"
type textarea "You want a wedding that's"
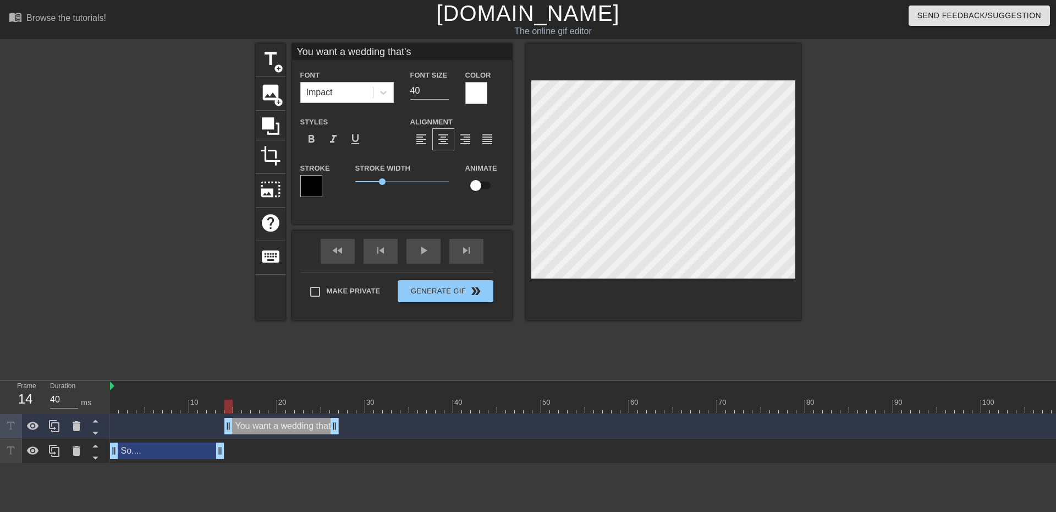
type input "You want a wedding that'ss"
type textarea "You want a wedding that's s"
type input "You want a wedding that'sst"
type textarea "You want a wedding that's ste"
type input "You want a wedding that'sstee"
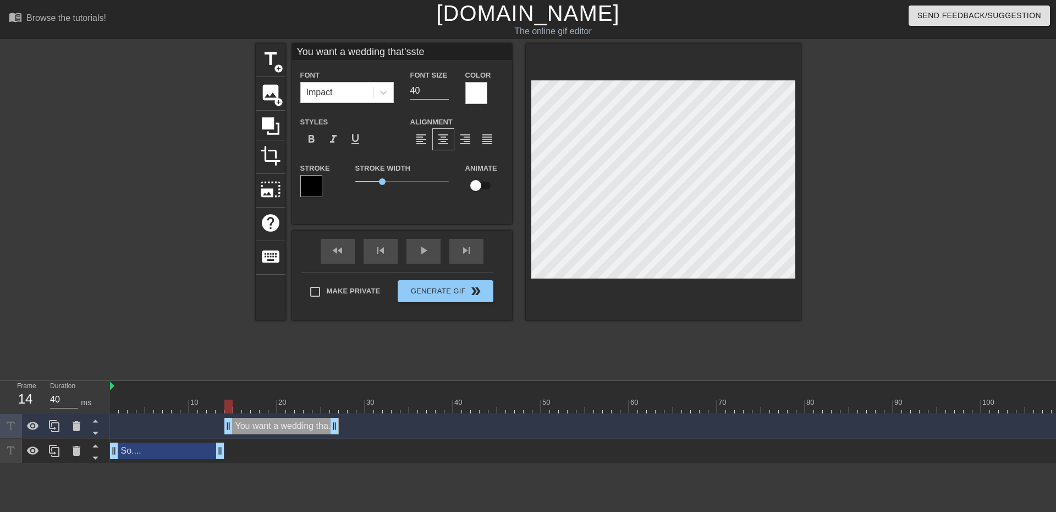
type textarea "You want a wedding that's stee"
type input "You want a wedding that'sste"
type textarea "You want a wedding that's ste"
type input "You want a wedding that'sst"
type textarea "You want a wedding that's st"
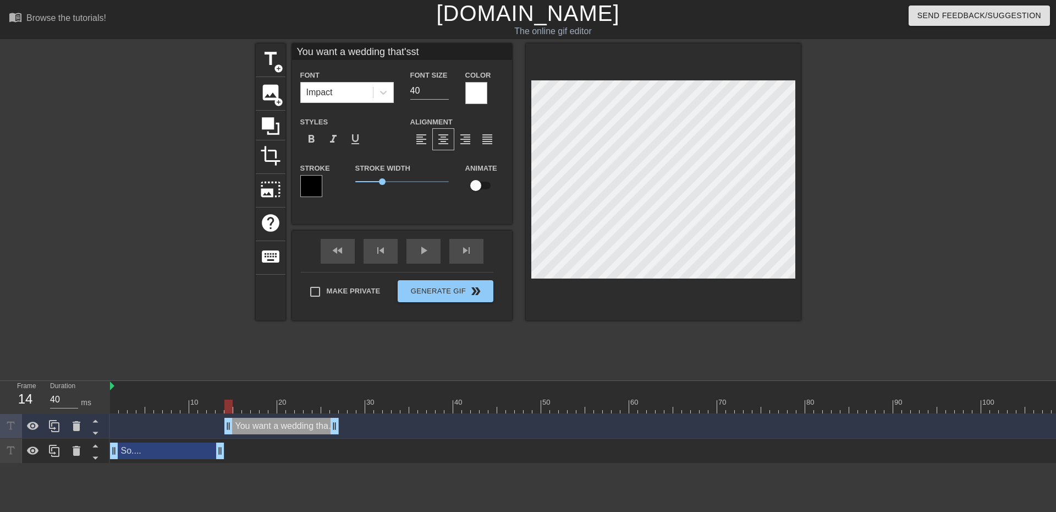
type input "You want a wedding that'ss"
type textarea "You want a wedding that's s"
type input "You want a wedding that's"
type textarea "You want a wedding that's"
type input "You want a wedding that'sc"
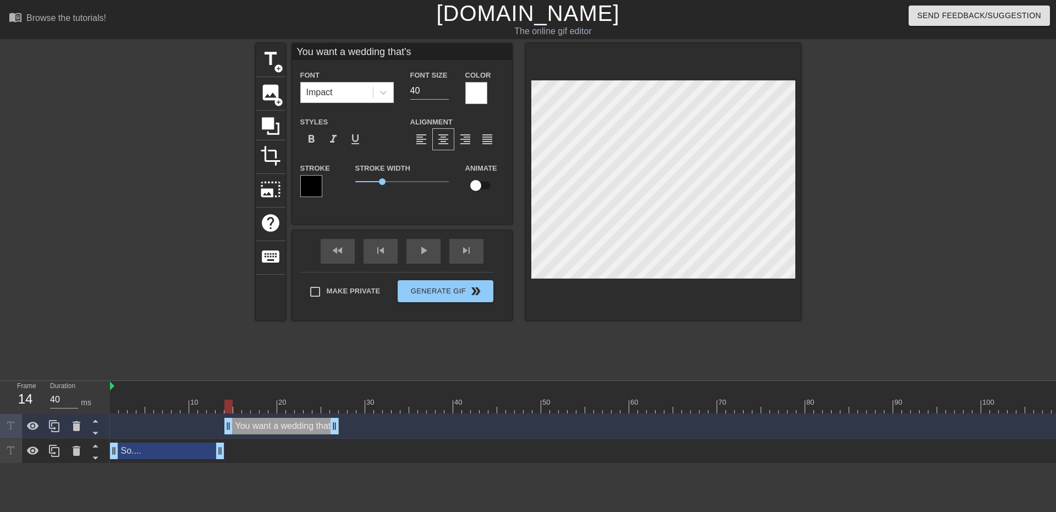
type textarea "You want a wedding that's c"
type input "You want a wedding that'sco"
type textarea "You want a wedding that's co"
type input "You want a wedding that'scom"
type textarea "You want a wedding that's com"
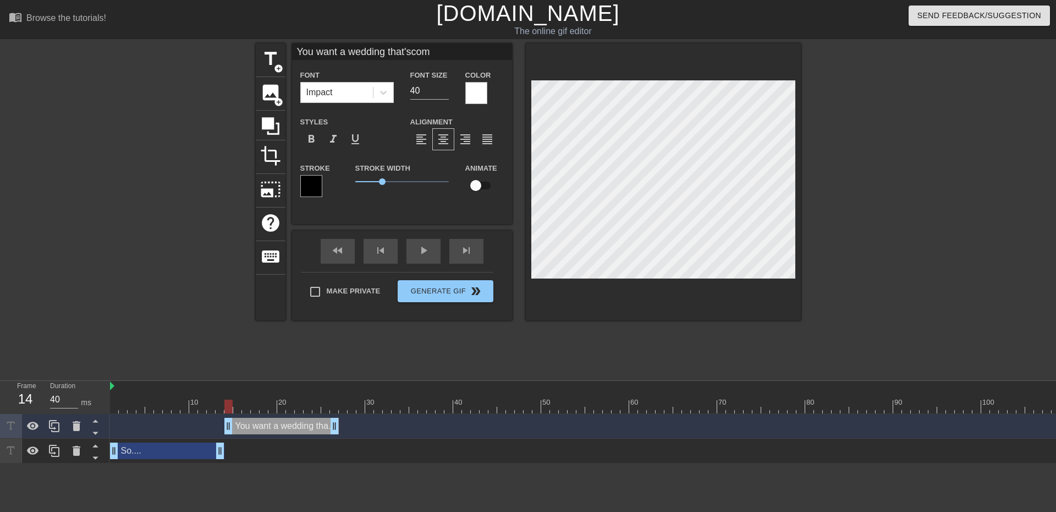
type input "You want a wedding that'scomp"
type textarea "You want a wedding that's comp"
type input "You want a wedding that'scompl"
type textarea "You want a wedding that's compl"
type input "You want a wedding that'scomple"
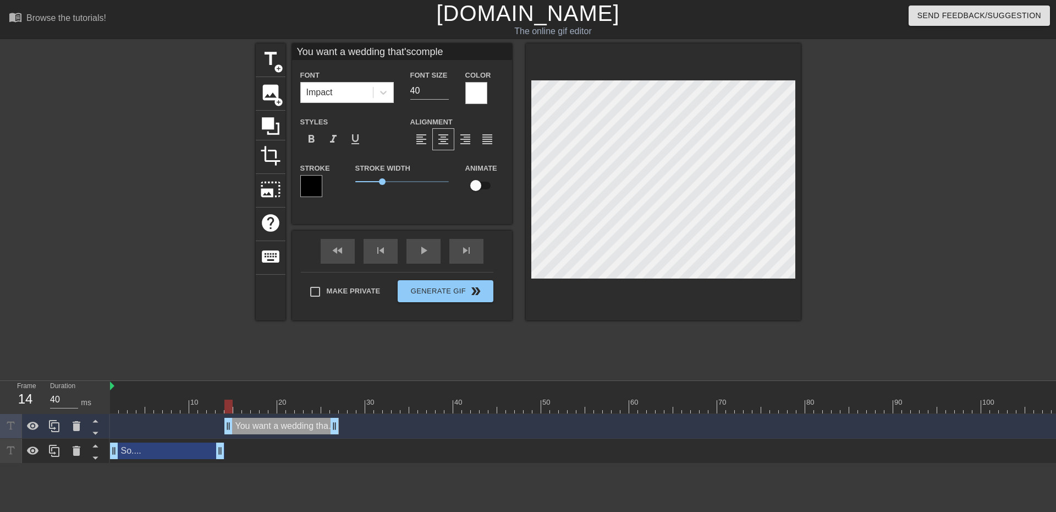
type textarea "You want a wedding that's complet"
type input "You want a wedding that'scomplete"
type textarea "You want a wedding that's complete"
type input "You want a wedding that'scompletel"
type textarea "You want a wedding that's completel"
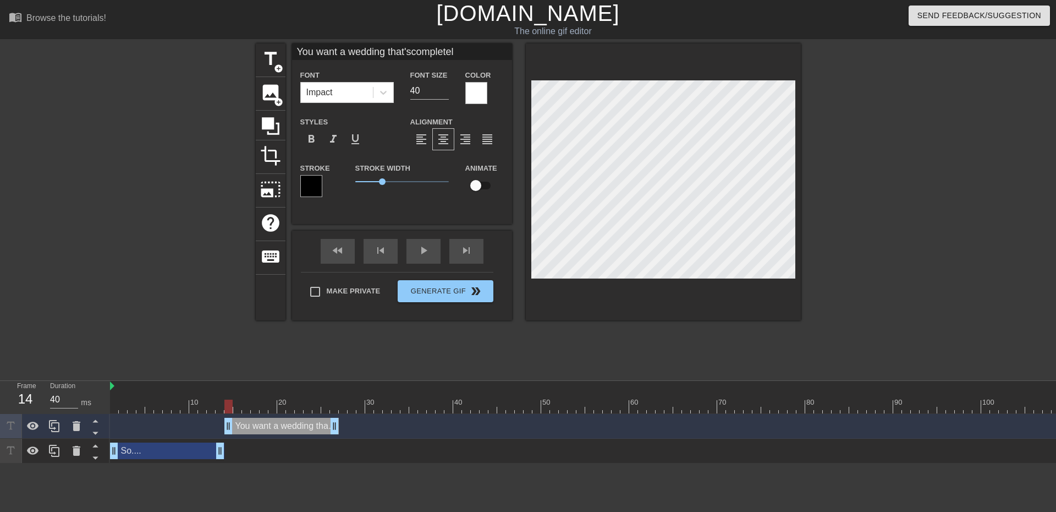
type input "You want a wedding that'scompletely"
type textarea "You want a wedding that's completely"
type input "You want a wedding that'scompletely"
type textarea "You want a wedding that's completely"
type input "You want a wedding that'scompletely s"
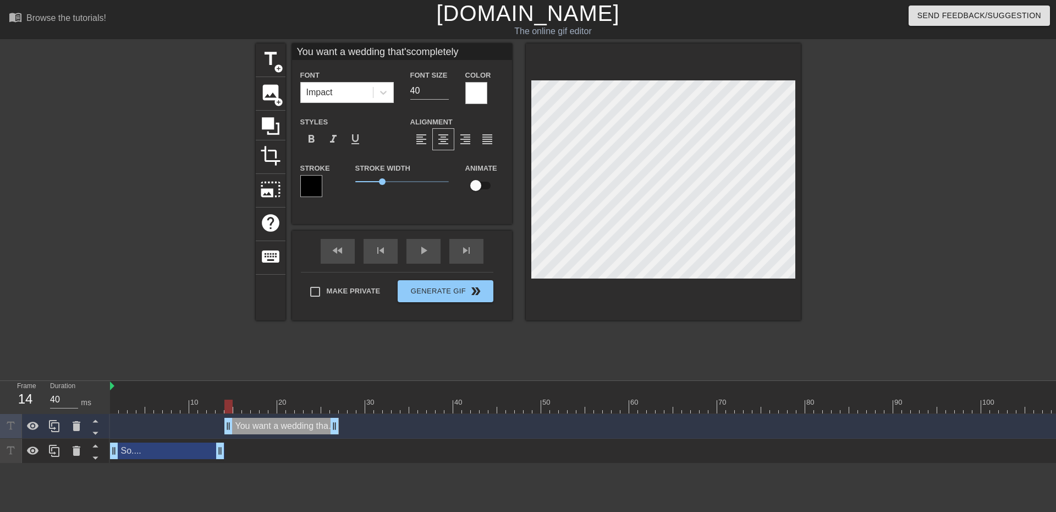
type textarea "You want a wedding that's completely s"
type input "You want a wedding that'scompletely st"
type textarea "You want a wedding that's completely ste"
type input "You want a wedding that'scompletely stee"
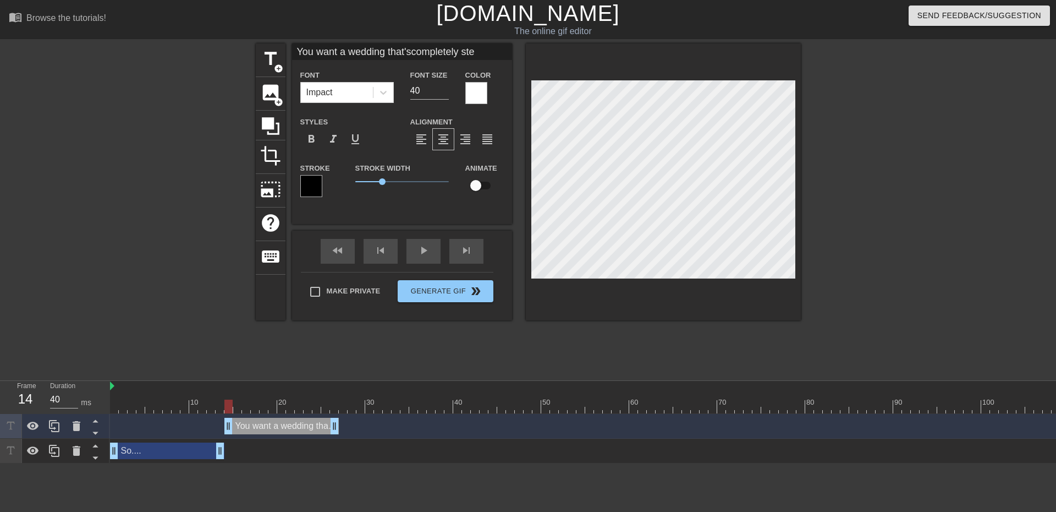
type textarea "You want a wedding that's completely stee"
type input "You want a wedding that'scompletely ste"
type textarea "You want a wedding that's completely ste"
type input "You want a wedding that'scompletely st"
type textarea "You want a wedding that's completely st"
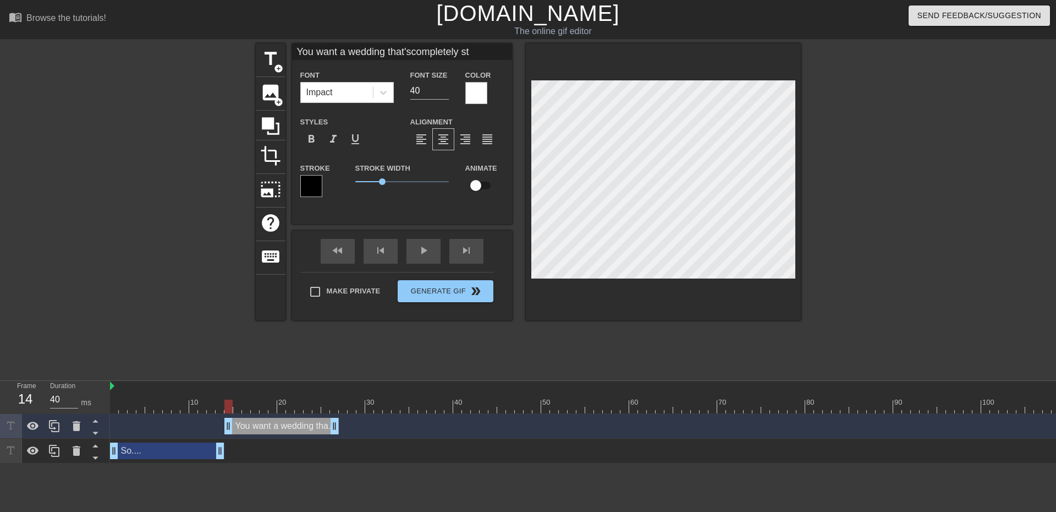
type input "You want a wedding that'scompletely s"
type textarea "You want a wedding that's completely s"
type input "You want a wedding that'scompletely"
type textarea "You want a wedding that's completely"
type input "You want a wedding that'scompletely"
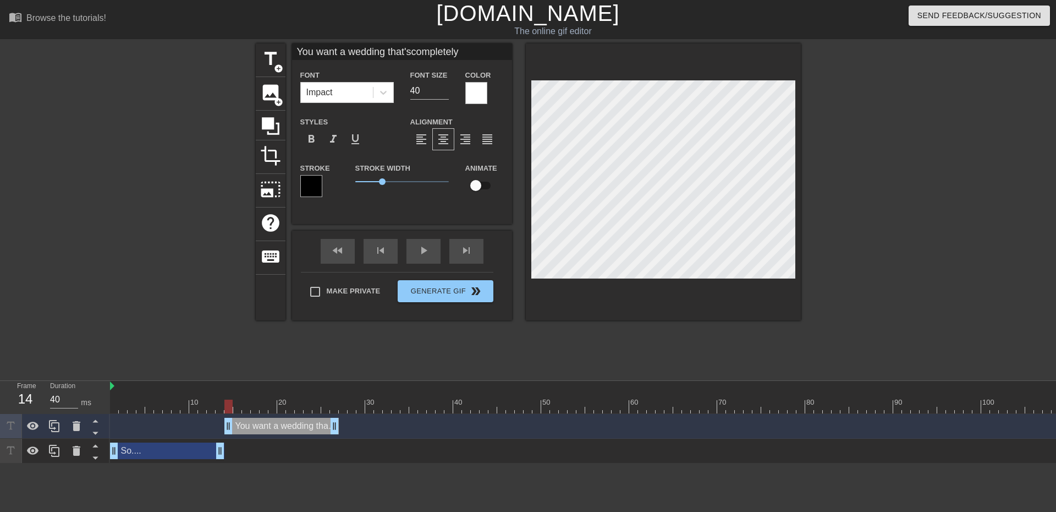
type textarea "You want a wedding that's completely"
type input "You want a wedding that'scompletel"
type textarea "You want a wedding that's completel"
type input "You want a wedding that'scomplete"
type textarea "You want a wedding that's complete"
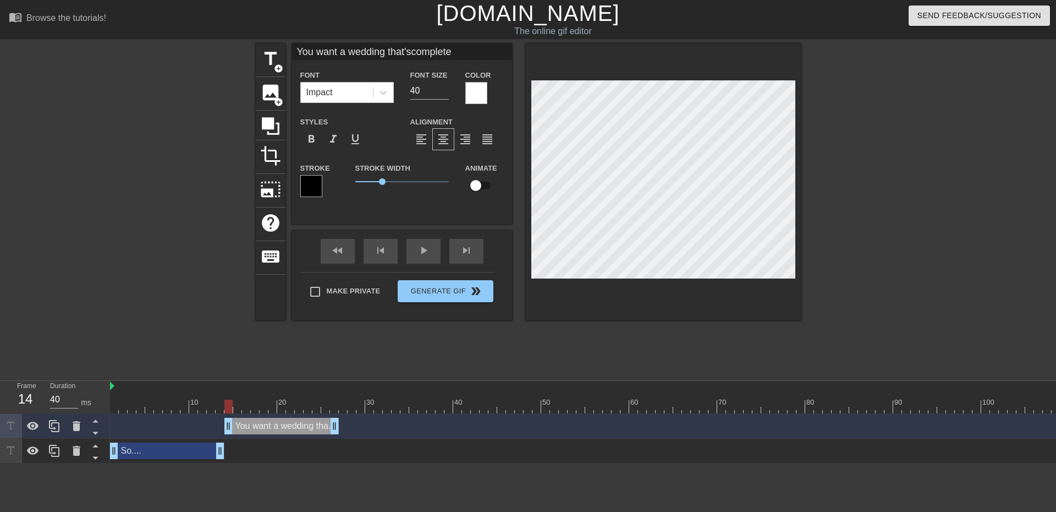
type input "You want a wedding that'scomplet"
type textarea "You want a wedding that's complet"
type input "You want a wedding that'scomple"
type textarea "You want a wedding that's comple"
type input "You want a wedding that'scompl"
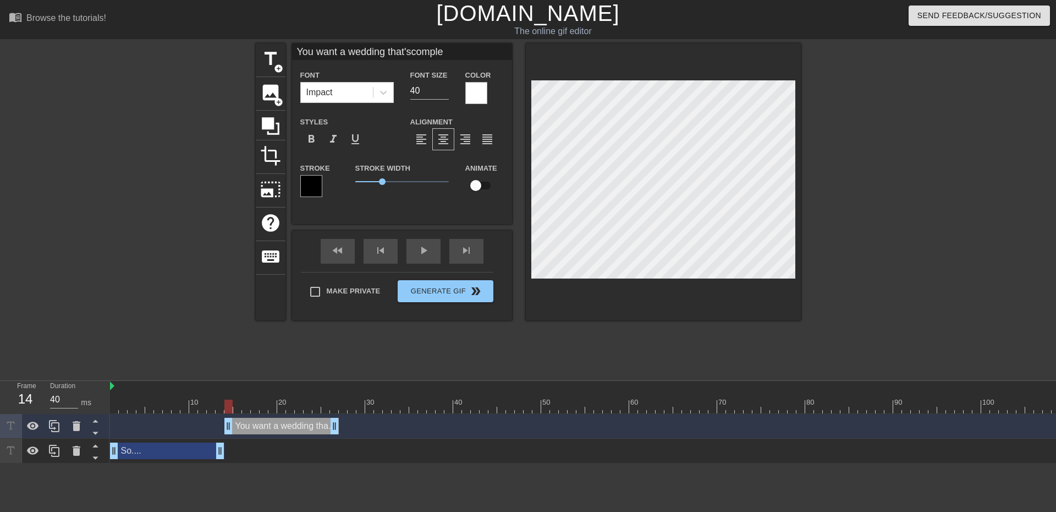
type textarea "You want a wedding that's compl"
type input "You want a wedding that'scomp"
type textarea "You want a wedding that's comp"
type input "You want a wedding that'scom"
type textarea "You want a wedding that's com"
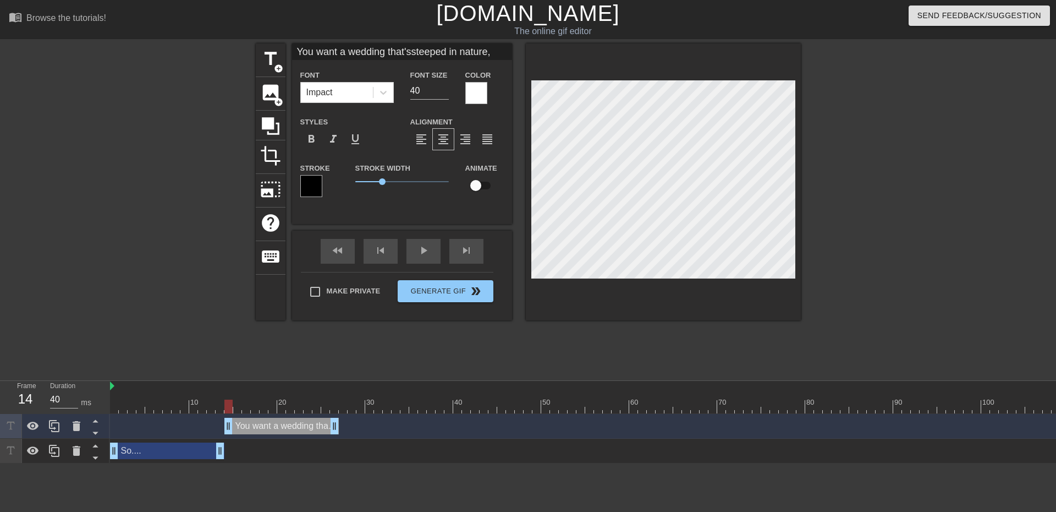
scroll to position [3, 5]
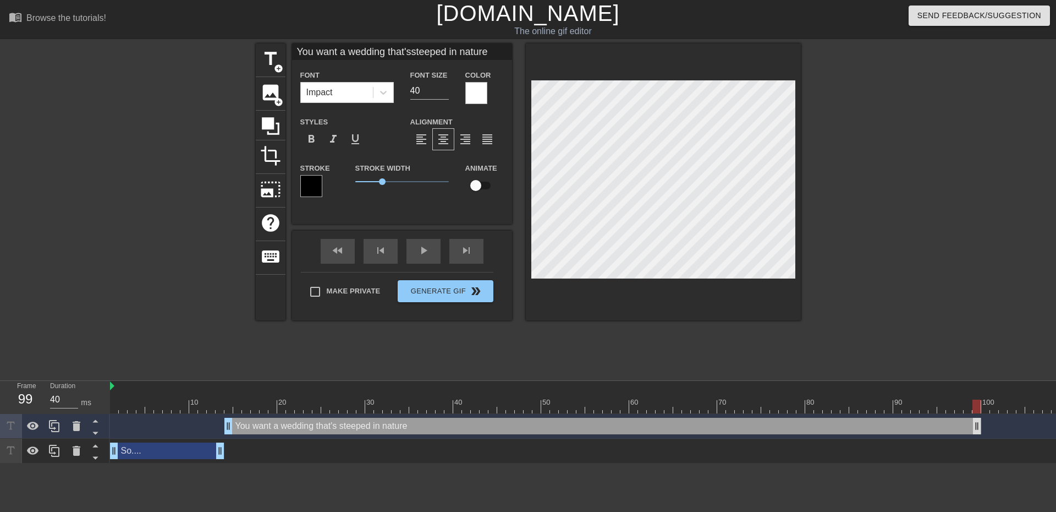
drag, startPoint x: 333, startPoint y: 427, endPoint x: 958, endPoint y: 424, distance: 625.0
click at [961, 443] on div "You want a wedding that's steeped in nature drag_handle drag_handle So.... drag…" at bounding box center [583, 439] width 946 height 50
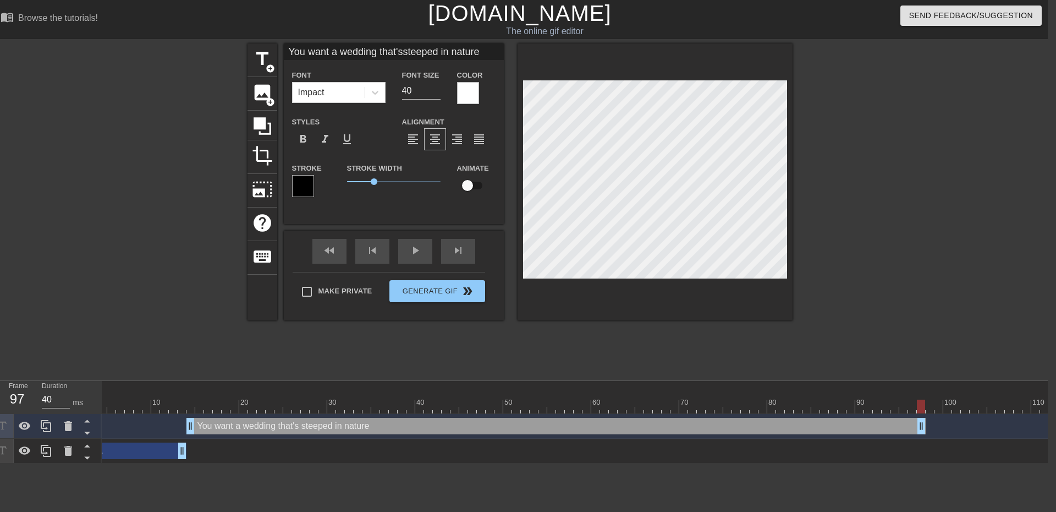
scroll to position [0, 0]
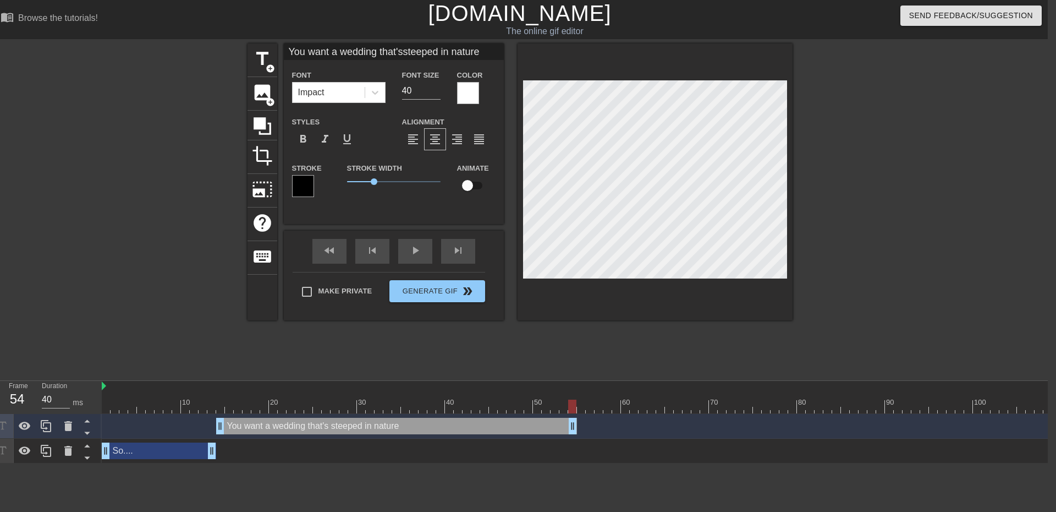
drag, startPoint x: 950, startPoint y: 429, endPoint x: 575, endPoint y: 411, distance: 375.7
click at [575, 411] on div "10 20 30 40 50 60 70 80 90 100 110 120 130 140 150 160" at bounding box center [575, 422] width 946 height 83
click at [50, 425] on icon at bounding box center [46, 426] width 10 height 12
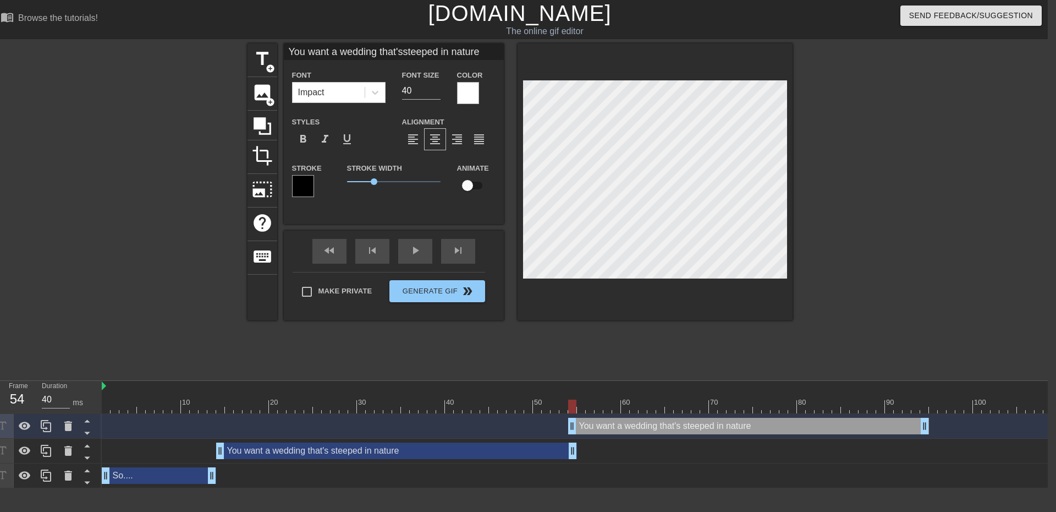
drag, startPoint x: 413, startPoint y: 427, endPoint x: 763, endPoint y: 427, distance: 350.5
click at [763, 427] on div "You want a wedding that's steeped in nature drag_handle drag_handle" at bounding box center [748, 426] width 361 height 17
drag, startPoint x: 716, startPoint y: 427, endPoint x: 727, endPoint y: 427, distance: 10.5
click at [727, 427] on div "You want a wedding that's steeped in nature drag_handle drag_handle" at bounding box center [757, 426] width 361 height 17
click at [720, 426] on div "You want a wedding that's steeped in nature drag_handle drag_handle" at bounding box center [757, 426] width 361 height 17
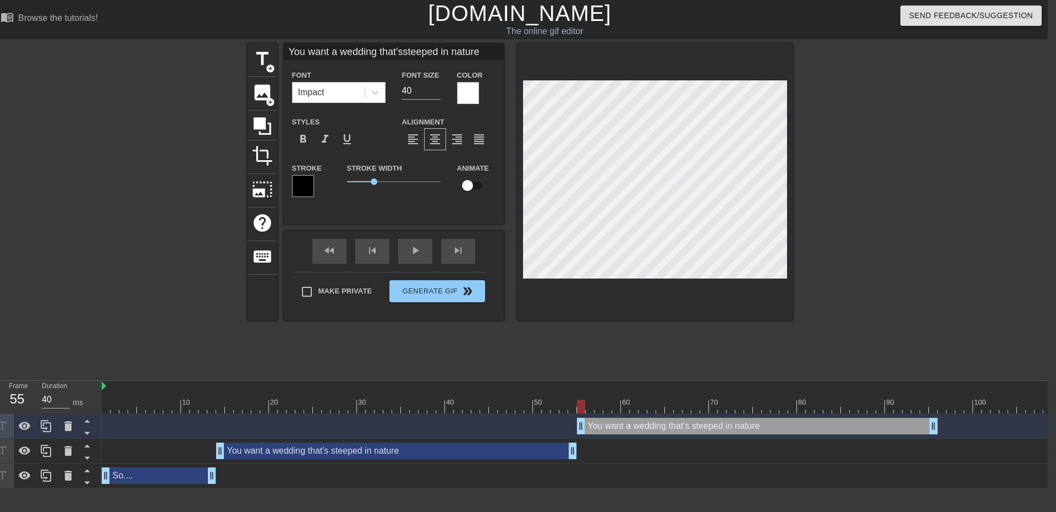
click at [720, 426] on div "You want a wedding that's steeped in nature drag_handle drag_handle" at bounding box center [757, 426] width 361 height 17
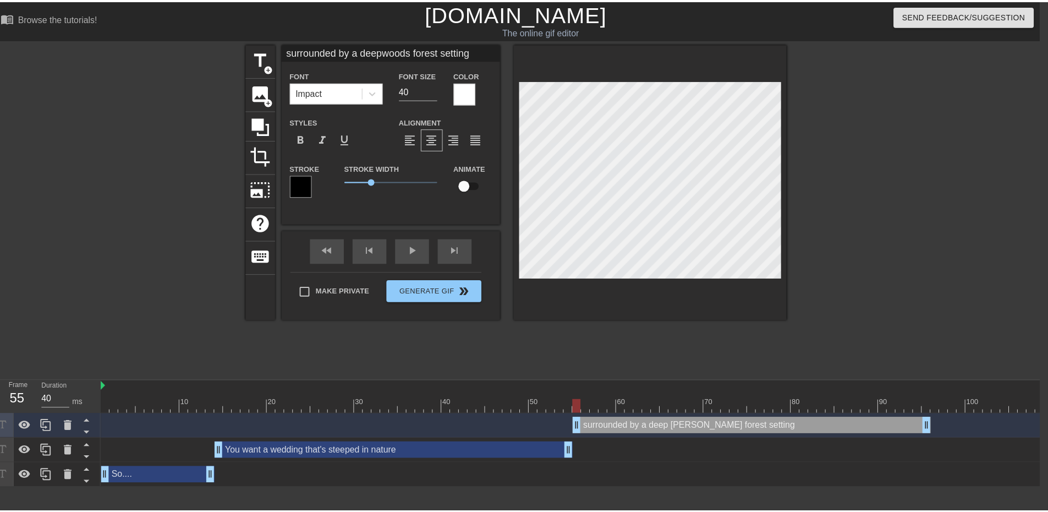
scroll to position [2, 6]
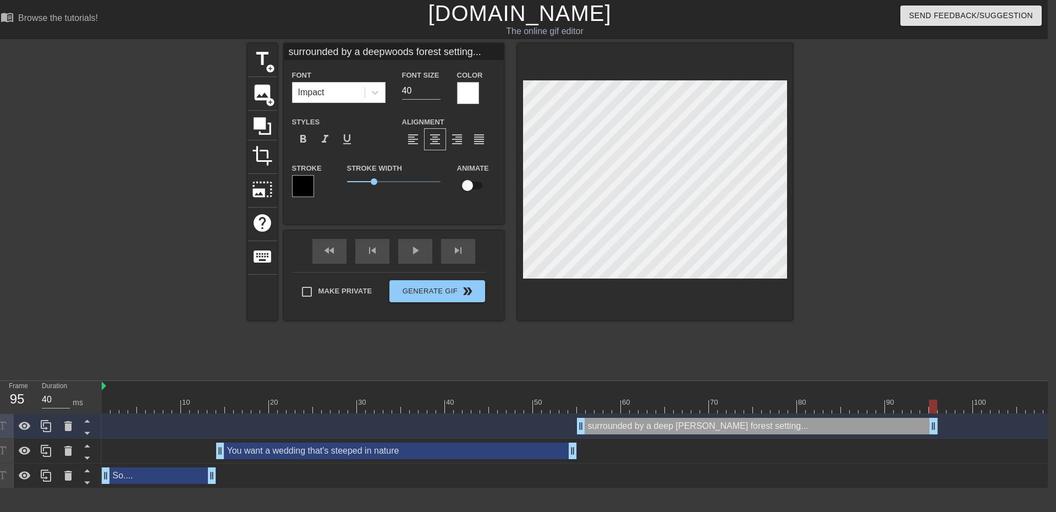
click at [938, 429] on div "surrounded by a deep [PERSON_NAME] forest setting... drag_handle drag_handle" at bounding box center [824, 426] width 1444 height 17
click at [46, 432] on icon at bounding box center [46, 426] width 10 height 12
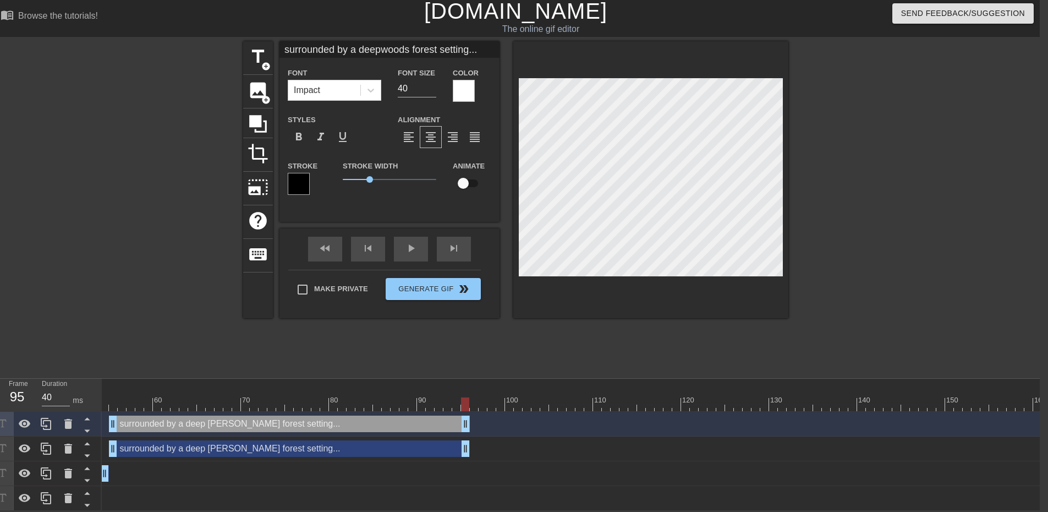
scroll to position [0, 500]
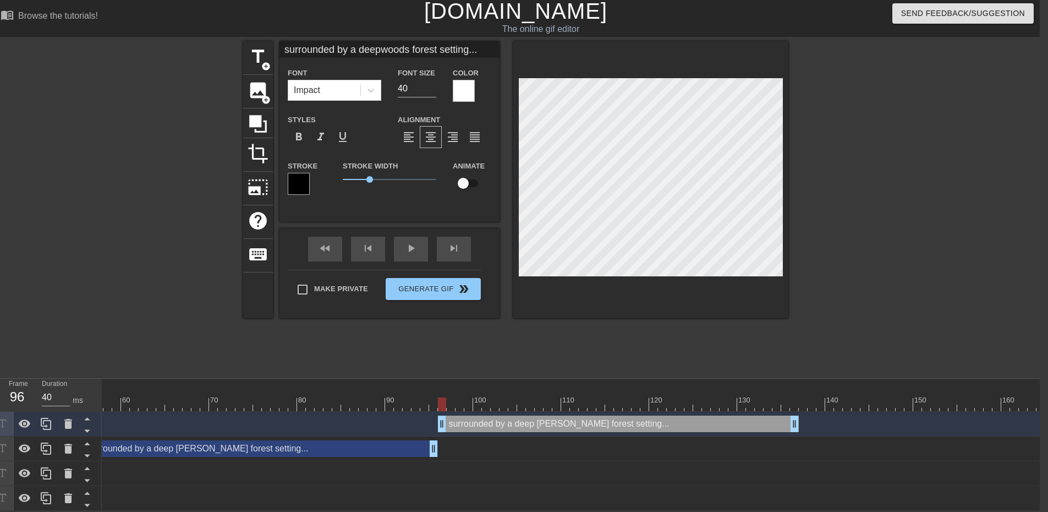
drag, startPoint x: 360, startPoint y: 413, endPoint x: 721, endPoint y: 403, distance: 361.1
click at [721, 403] on div "10 20 30 40 50 60 70 80 90 100 110 120 130 140 150 160" at bounding box center [571, 445] width 938 height 132
drag, startPoint x: 796, startPoint y: 418, endPoint x: 731, endPoint y: 426, distance: 64.8
click at [731, 426] on div "that's also covered in colored lights, drag_handle drag_handle" at bounding box center [324, 424] width 1444 height 25
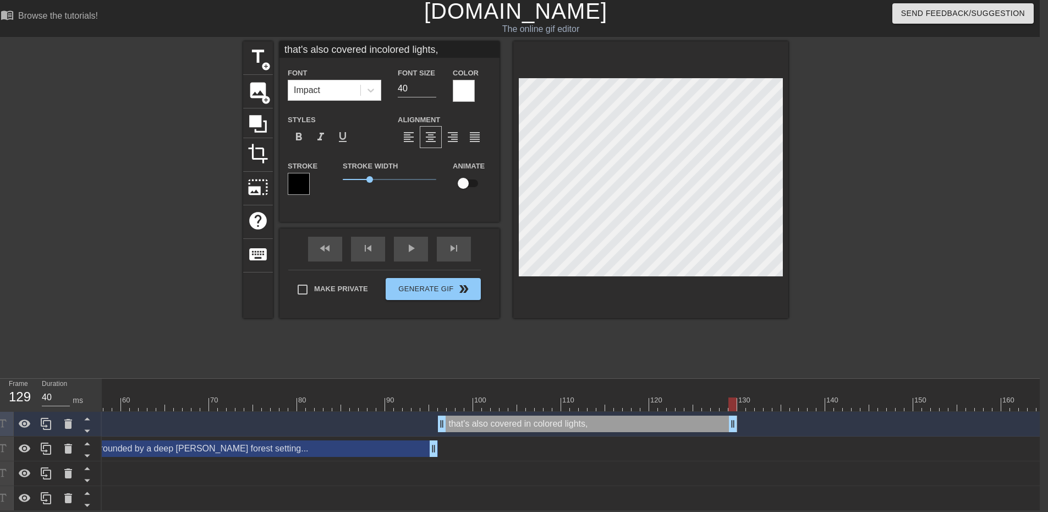
scroll to position [9, 8]
click at [47, 418] on icon at bounding box center [46, 424] width 10 height 12
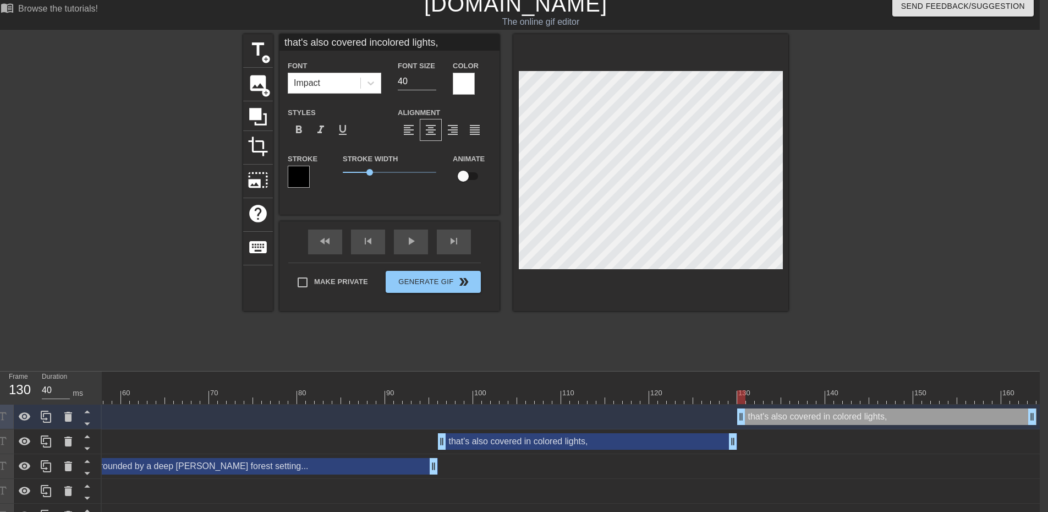
drag, startPoint x: 615, startPoint y: 416, endPoint x: 886, endPoint y: 416, distance: 271.2
click at [886, 416] on div "that's also covered in colored lights, drag_handle drag_handle" at bounding box center [886, 416] width 299 height 17
drag, startPoint x: 1033, startPoint y: 418, endPoint x: 1056, endPoint y: 414, distance: 22.8
click at [1040, 414] on html "menu_book Browse the tutorials! [DOMAIN_NAME] The online gif editor Send Feedba…" at bounding box center [516, 260] width 1048 height 538
drag, startPoint x: 1044, startPoint y: 413, endPoint x: 1050, endPoint y: 413, distance: 6.1
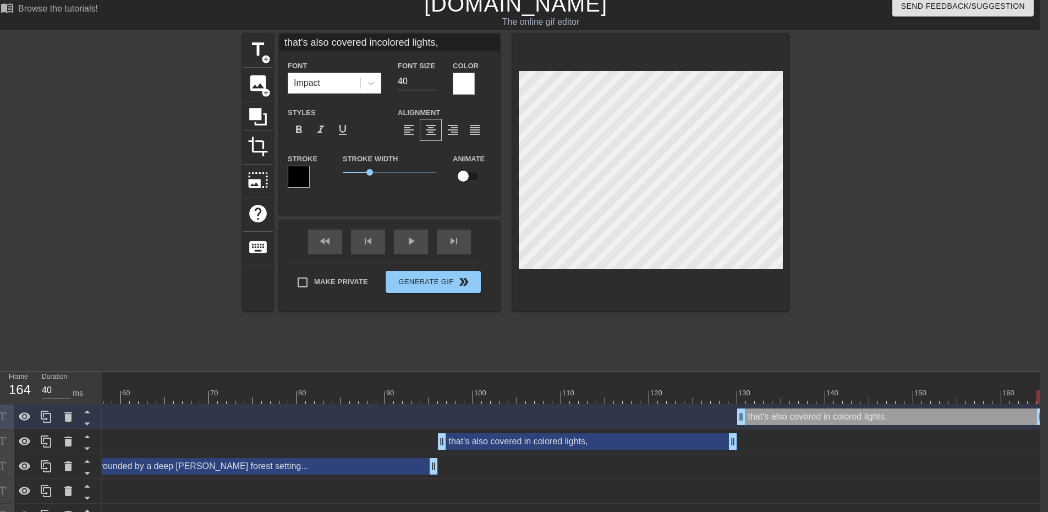
click at [1040, 413] on html "menu_book Browse the tutorials! [DOMAIN_NAME] The online gif editor Send Feedba…" at bounding box center [516, 260] width 1048 height 538
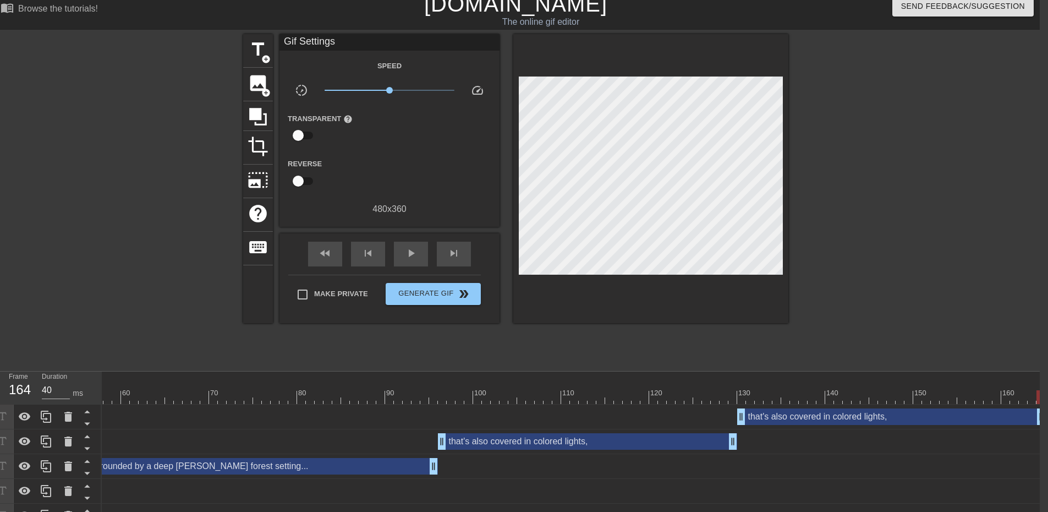
click at [864, 336] on div at bounding box center [884, 199] width 165 height 330
click at [804, 407] on div "that's also covered in colored lights, drag_handle drag_handle" at bounding box center [324, 416] width 1444 height 25
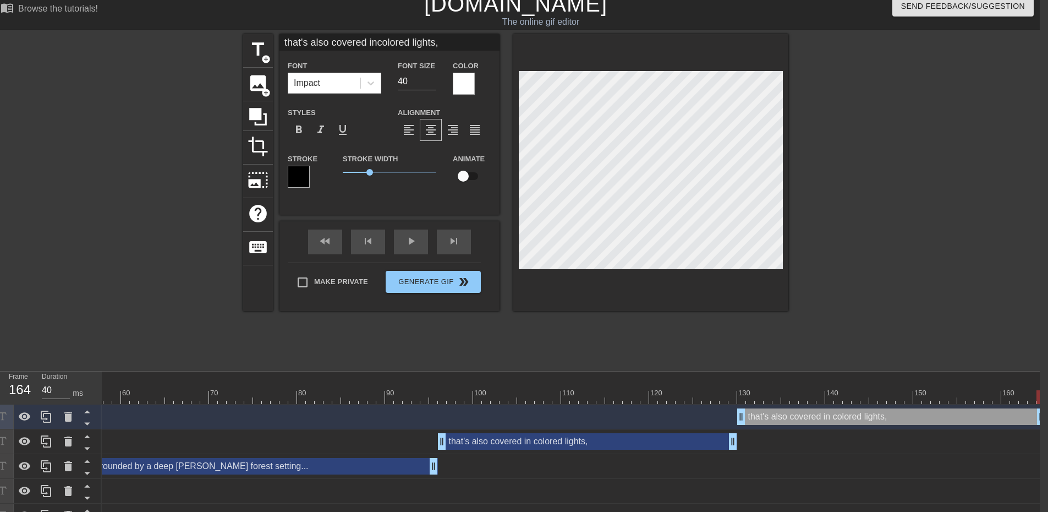
click at [188, 231] on div at bounding box center [147, 199] width 165 height 330
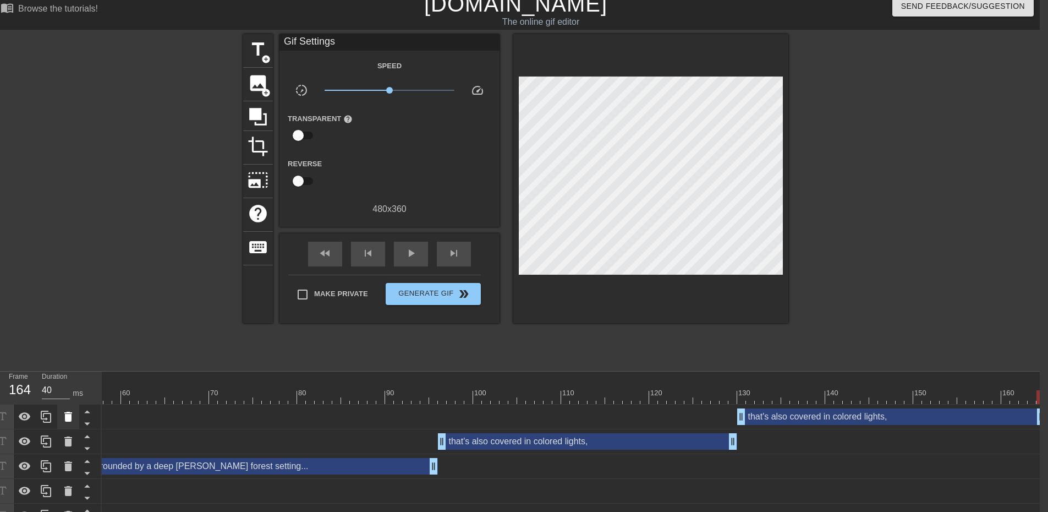
click at [70, 419] on icon at bounding box center [68, 417] width 8 height 10
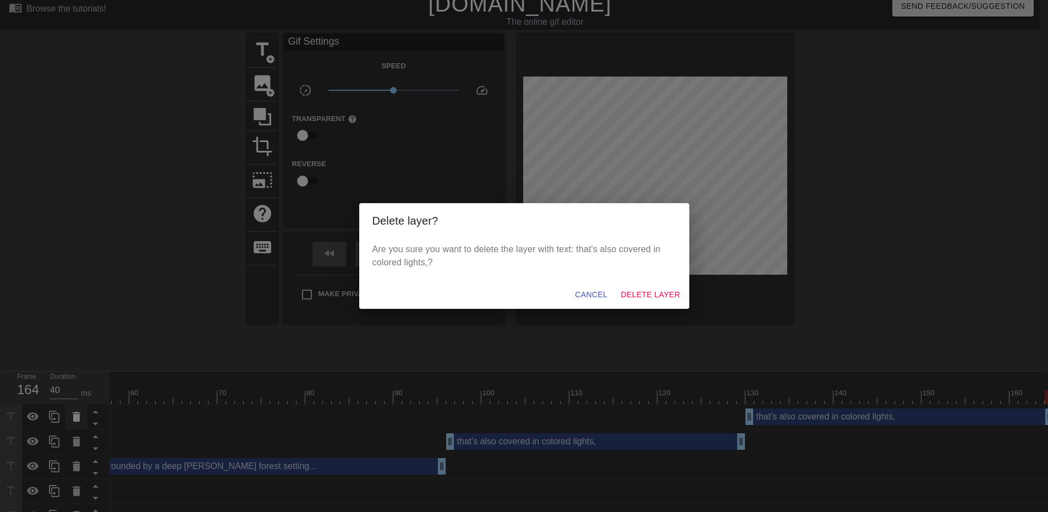
scroll to position [9, 0]
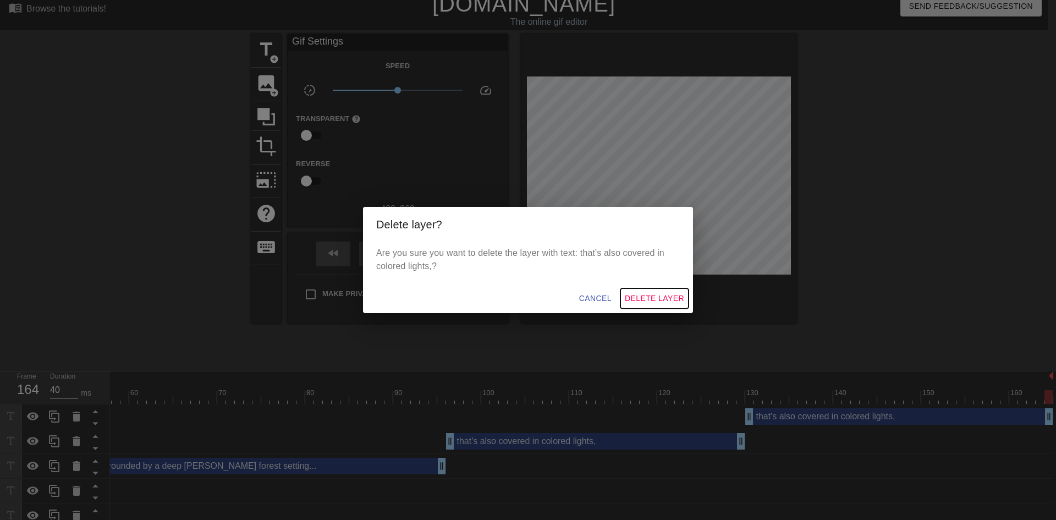
click at [649, 293] on span "Delete Layer" at bounding box center [654, 299] width 59 height 14
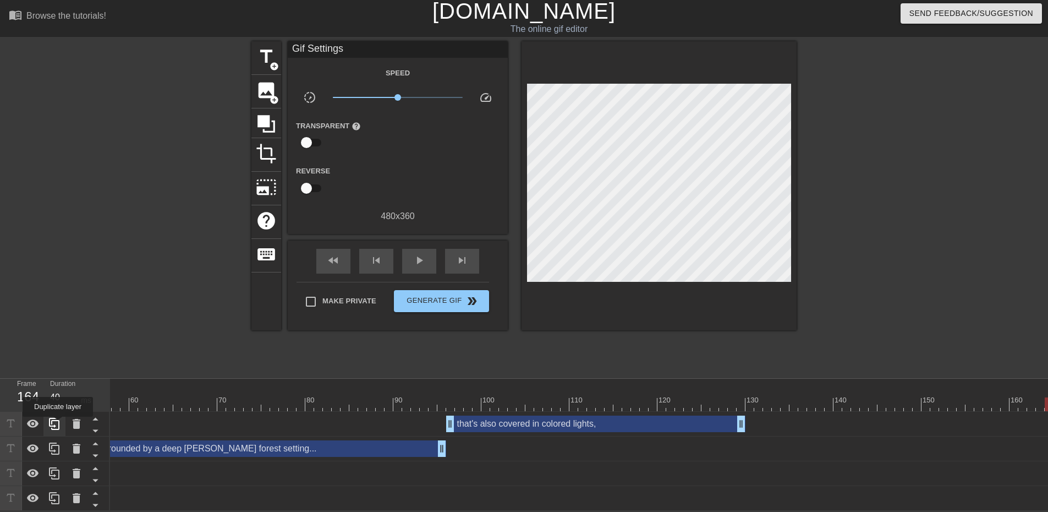
click at [58, 424] on div at bounding box center [54, 424] width 22 height 24
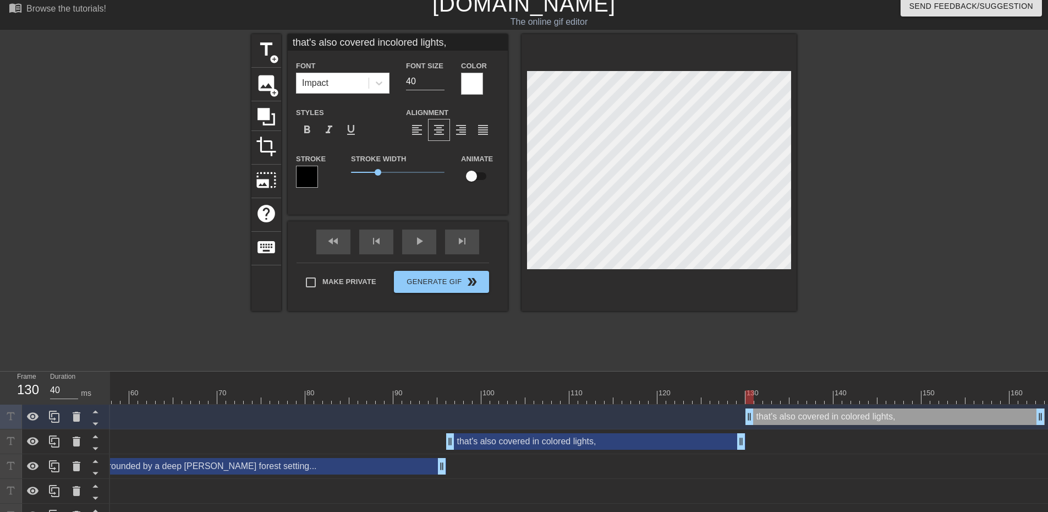
drag, startPoint x: 494, startPoint y: 416, endPoint x: 791, endPoint y: 417, distance: 296.6
click at [791, 417] on div "that's also covered in colored lights, drag_handle drag_handle" at bounding box center [895, 416] width 299 height 17
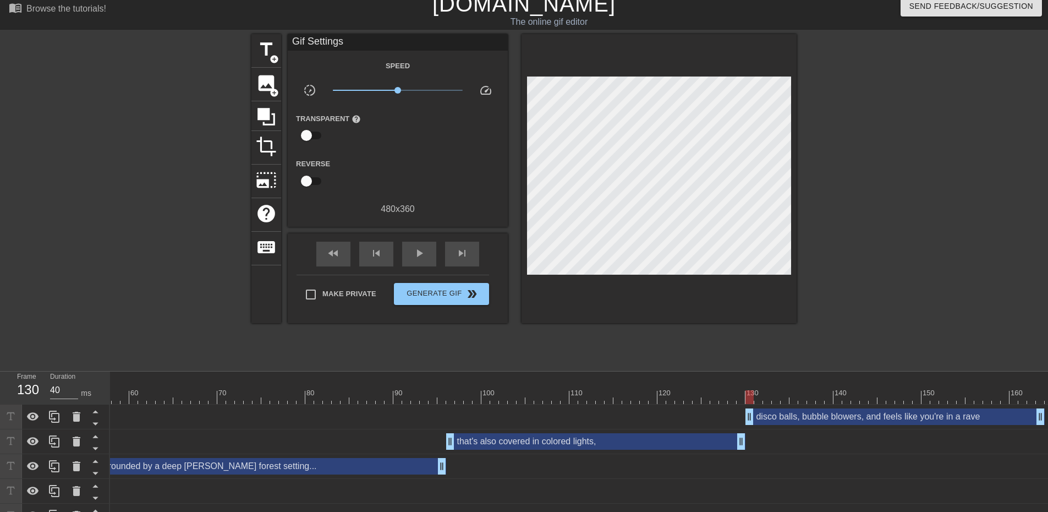
click at [963, 216] on div at bounding box center [892, 199] width 165 height 330
drag, startPoint x: 1038, startPoint y: 413, endPoint x: 1056, endPoint y: 412, distance: 17.6
click at [1048, 412] on html "menu_book Browse the tutorials! [DOMAIN_NAME] The online gif editor Send Feedba…" at bounding box center [524, 260] width 1048 height 538
drag, startPoint x: 339, startPoint y: 251, endPoint x: 363, endPoint y: 252, distance: 23.7
click at [339, 251] on span "fast_rewind" at bounding box center [333, 252] width 13 height 13
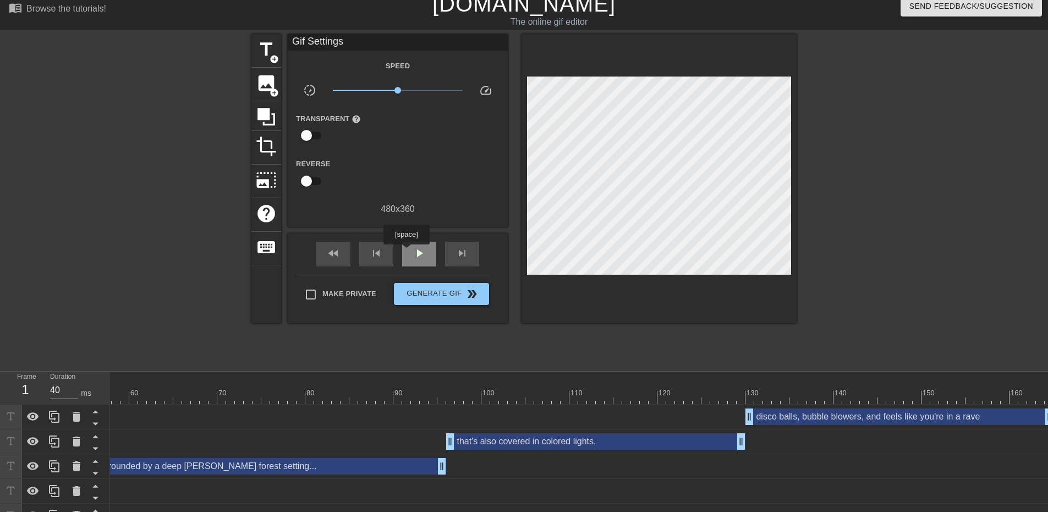
click at [412, 252] on div "play_arrow" at bounding box center [419, 254] width 34 height 25
click at [407, 253] on div "pause" at bounding box center [419, 254] width 34 height 25
drag, startPoint x: 399, startPoint y: 90, endPoint x: 367, endPoint y: 90, distance: 31.9
click at [367, 90] on span "x0.335" at bounding box center [367, 90] width 7 height 7
click at [336, 245] on div "fast_rewind" at bounding box center [333, 254] width 34 height 25
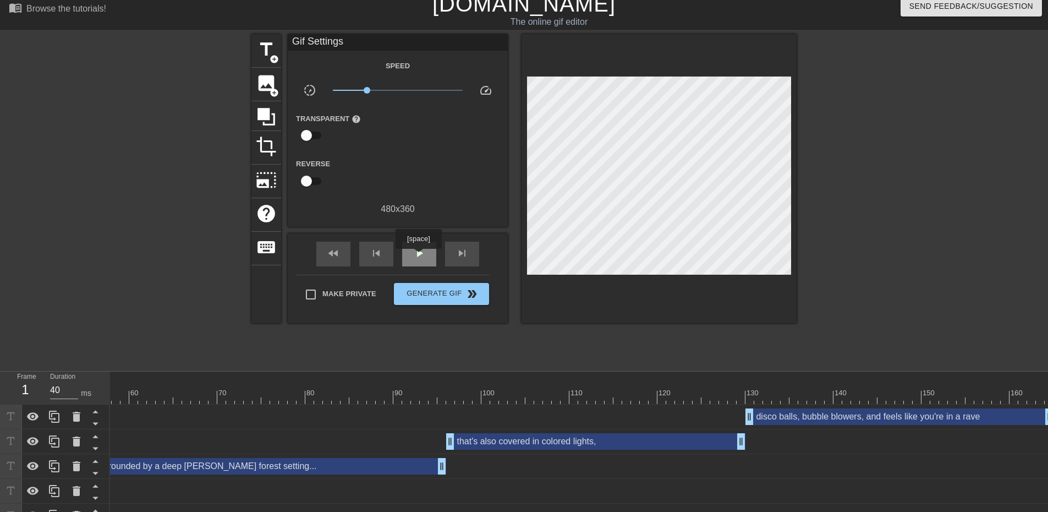
click at [418, 256] on span "play_arrow" at bounding box center [419, 252] width 13 height 13
click at [339, 246] on span "fast_rewind" at bounding box center [333, 252] width 13 height 13
drag, startPoint x: 365, startPoint y: 92, endPoint x: 391, endPoint y: 91, distance: 25.3
click at [391, 91] on span "x0.776" at bounding box center [390, 90] width 7 height 7
click at [346, 248] on div "fast_rewind" at bounding box center [333, 254] width 34 height 25
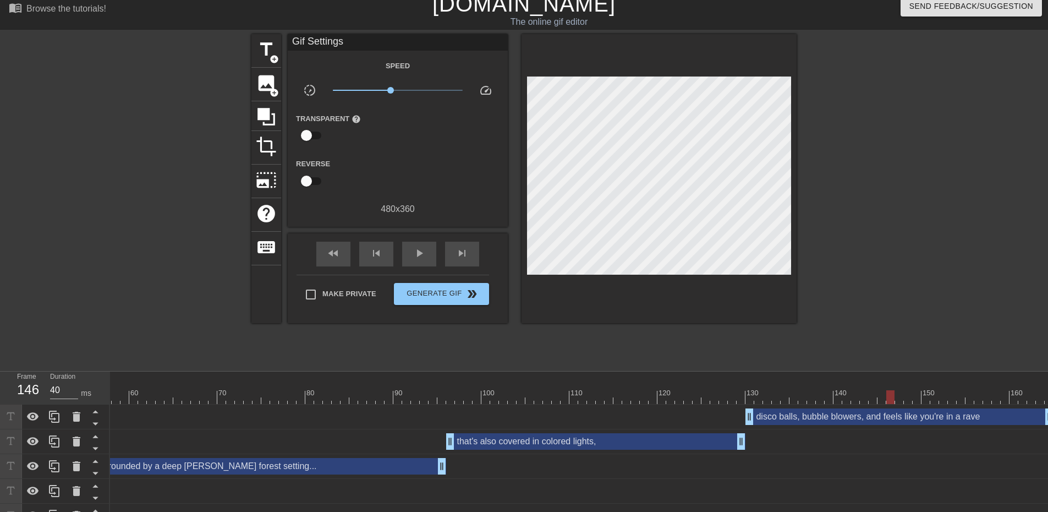
click at [564, 439] on div "that's also covered in colored lights, drag_handle drag_handle" at bounding box center [595, 441] width 299 height 17
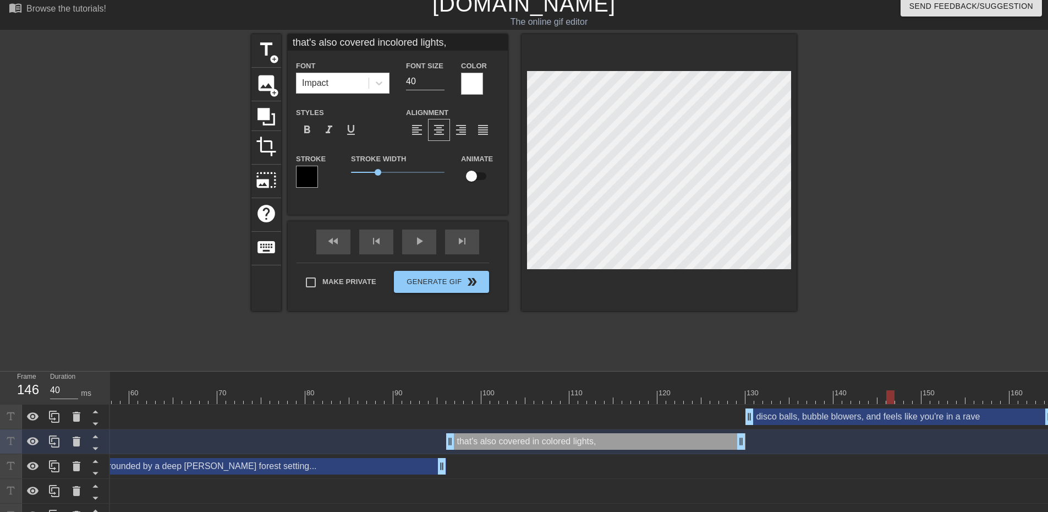
click at [522, 444] on div "that's also covered in colored lights, drag_handle drag_handle" at bounding box center [595, 441] width 299 height 17
click at [612, 395] on div at bounding box center [332, 397] width 1444 height 14
click at [792, 417] on div "disco balls, bubble blowers, and feels like you're in a rave drag_handle drag_h…" at bounding box center [900, 416] width 308 height 17
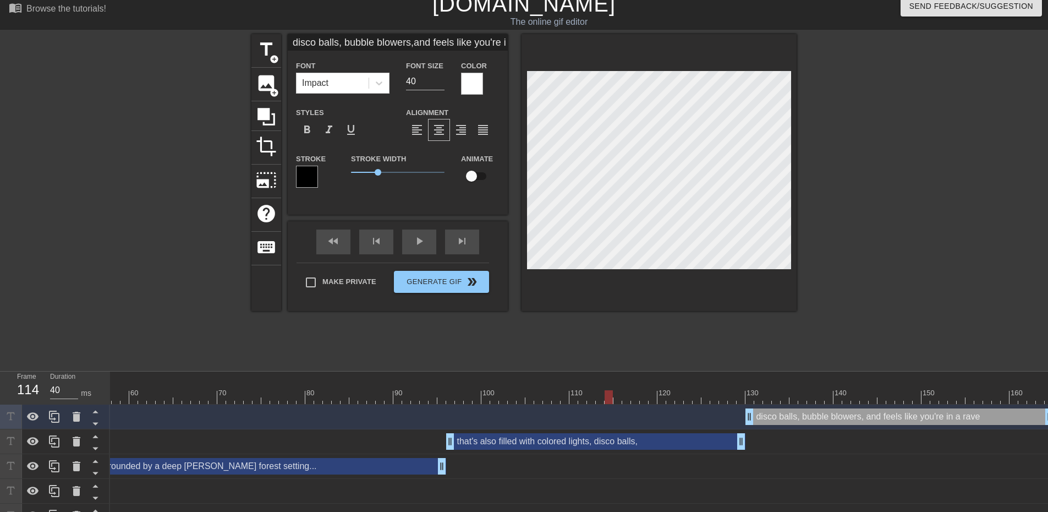
click at [786, 397] on div at bounding box center [332, 397] width 1444 height 14
click at [859, 267] on div at bounding box center [892, 199] width 165 height 330
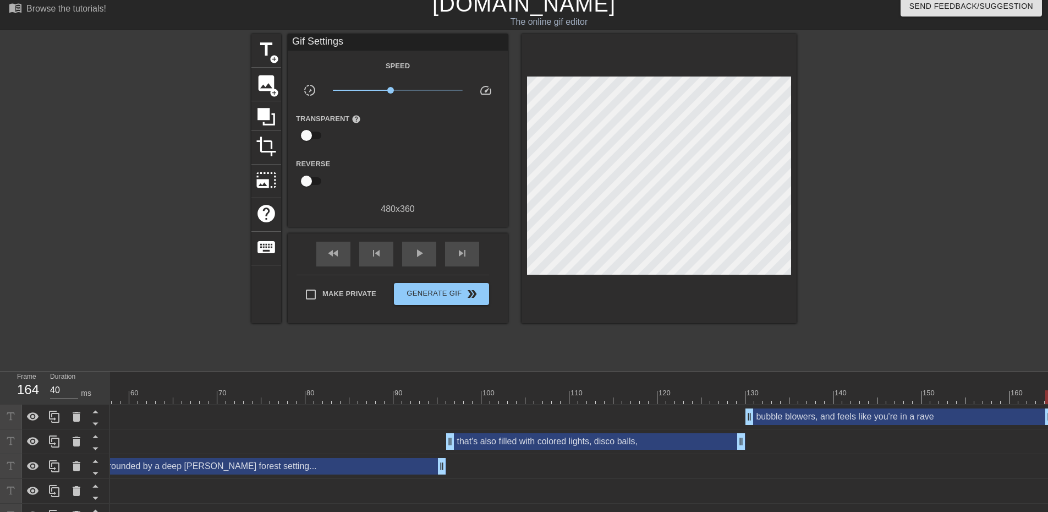
drag, startPoint x: 785, startPoint y: 399, endPoint x: 1056, endPoint y: 398, distance: 270.7
click at [1048, 398] on html "menu_book Browse the tutorials! [DOMAIN_NAME] The online gif editor Send Feedba…" at bounding box center [524, 260] width 1048 height 538
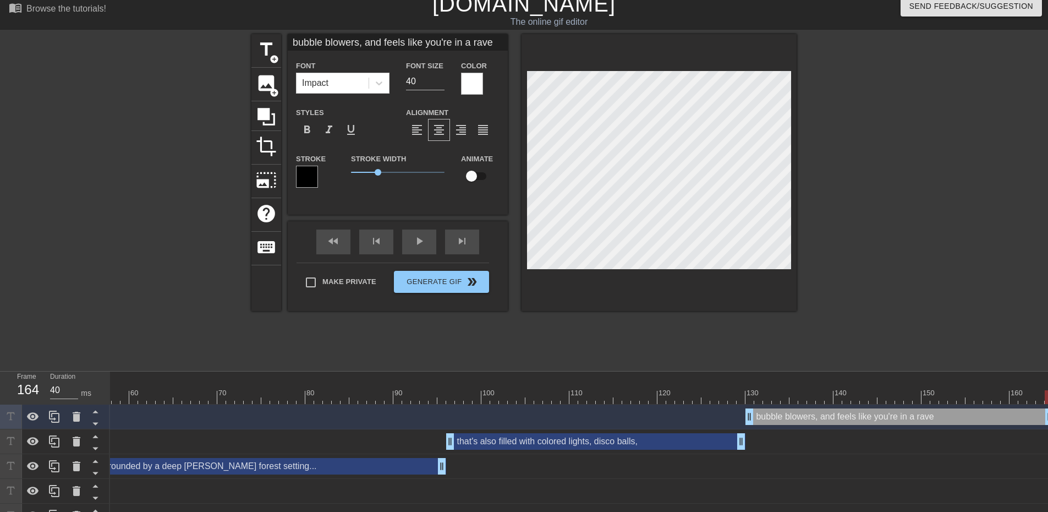
click at [869, 419] on div "bubble blowers, and feels like you're in a rave drag_handle drag_handle" at bounding box center [900, 416] width 308 height 17
click at [940, 246] on div at bounding box center [892, 199] width 165 height 330
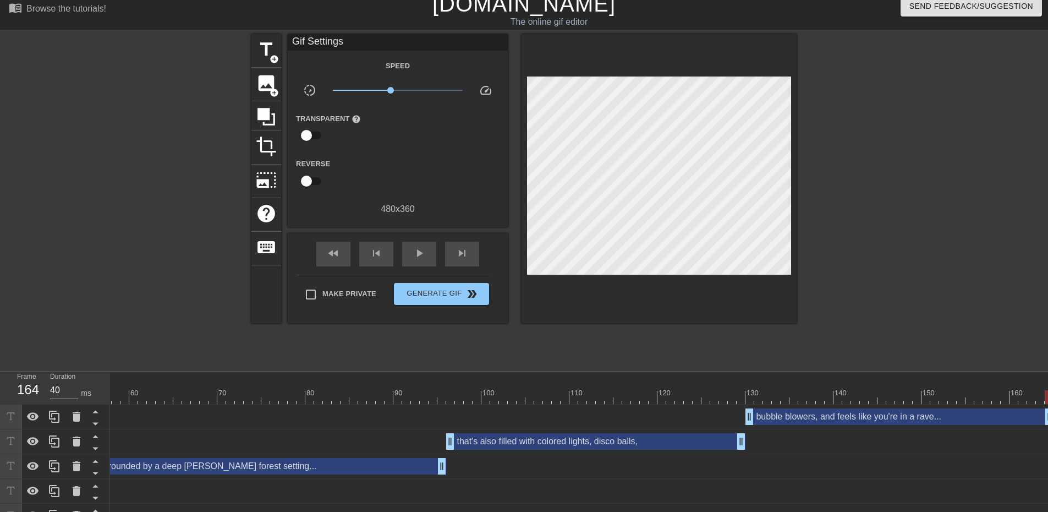
click at [339, 240] on div "fast_rewind skip_previous play_arrow skip_next" at bounding box center [397, 253] width 179 height 41
click at [333, 250] on span "fast_rewind" at bounding box center [333, 252] width 13 height 13
click at [418, 249] on span "play_arrow" at bounding box center [419, 252] width 13 height 13
click at [612, 442] on div "that's also filled with colored lights, disco balls, drag_handle drag_handle" at bounding box center [595, 441] width 299 height 17
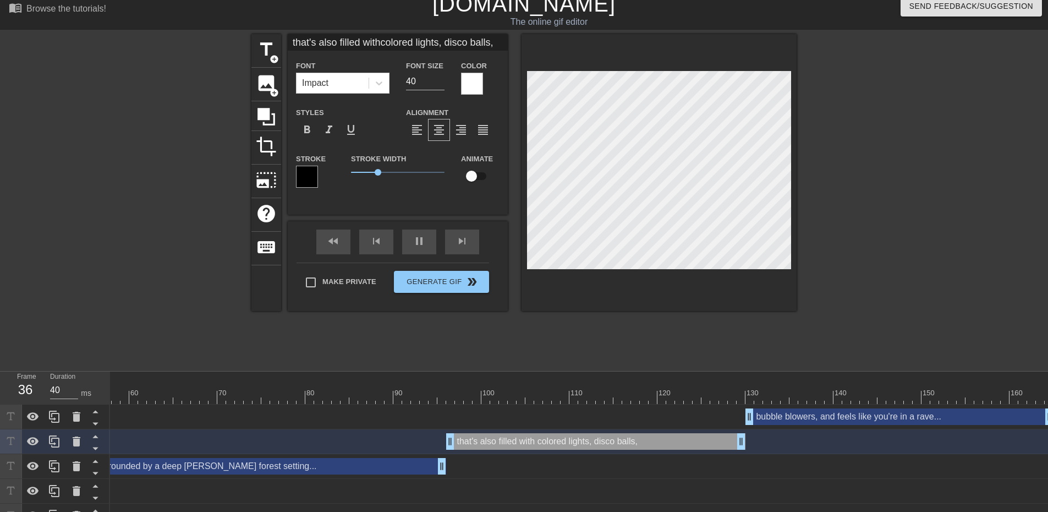
click at [821, 413] on div "bubble blowers, and feels like you're in a rave... drag_handle drag_handle" at bounding box center [900, 416] width 308 height 17
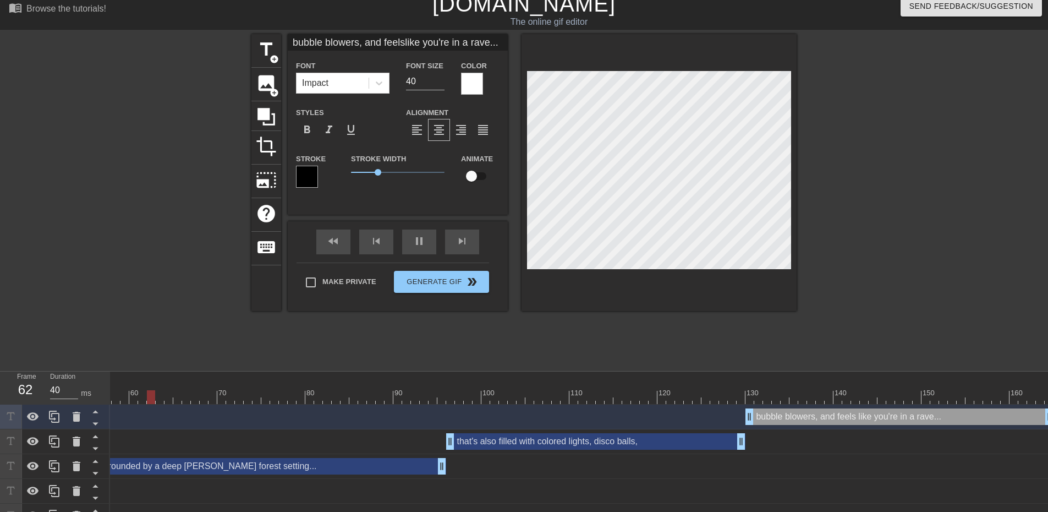
click at [796, 399] on div at bounding box center [332, 397] width 1444 height 14
click at [617, 398] on div at bounding box center [332, 397] width 1444 height 14
drag, startPoint x: 617, startPoint y: 398, endPoint x: 692, endPoint y: 312, distance: 114.2
click at [799, 403] on div at bounding box center [802, 397] width 8 height 14
drag, startPoint x: 644, startPoint y: 396, endPoint x: 59, endPoint y: 215, distance: 612.2
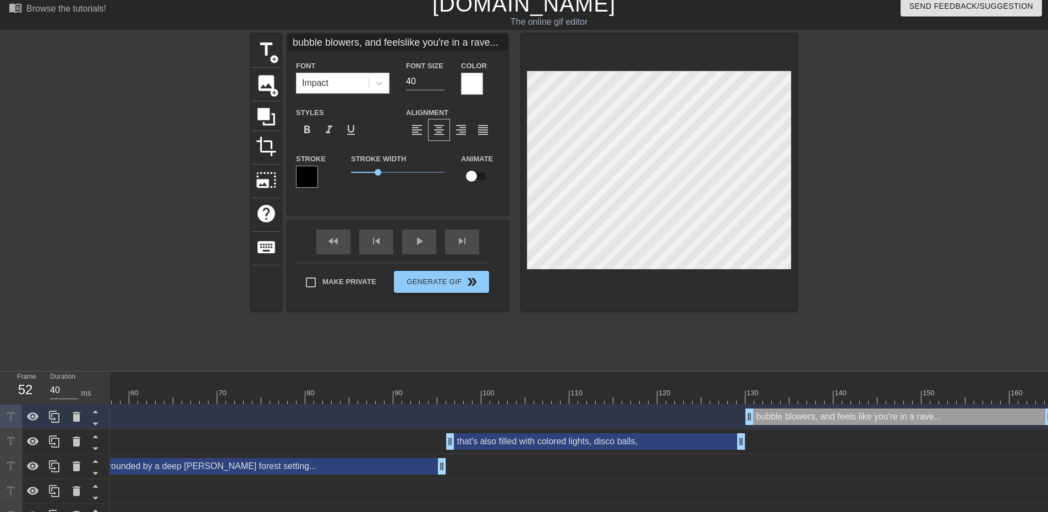
click at [59, 215] on div "menu_book Browse the tutorials! [DOMAIN_NAME] The online gif editor Send Feedba…" at bounding box center [524, 260] width 1048 height 538
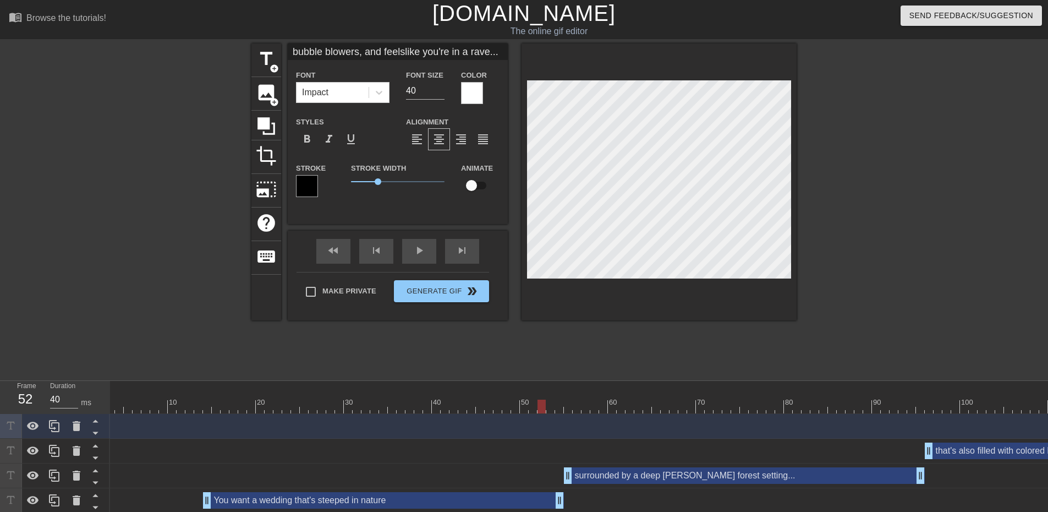
scroll to position [0, 0]
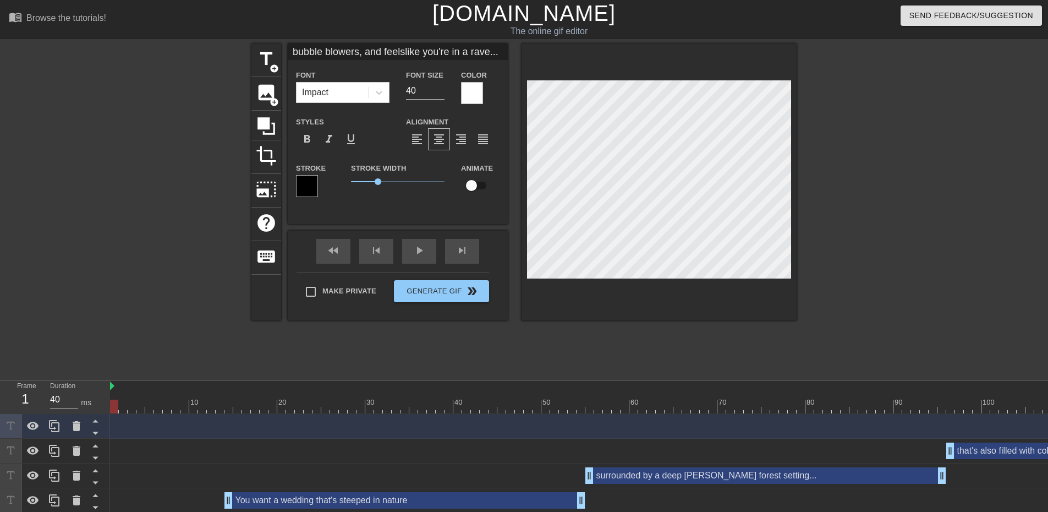
drag, startPoint x: 161, startPoint y: 405, endPoint x: 95, endPoint y: 396, distance: 66.6
click at [95, 396] on div "Frame 1 Duration 40 ms 10 20 30 40 50 60 70 80 90 100 110 120 130 140 150" at bounding box center [524, 459] width 1048 height 157
click at [416, 246] on div "fast_rewind skip_previous play_arrow skip_next" at bounding box center [397, 251] width 179 height 41
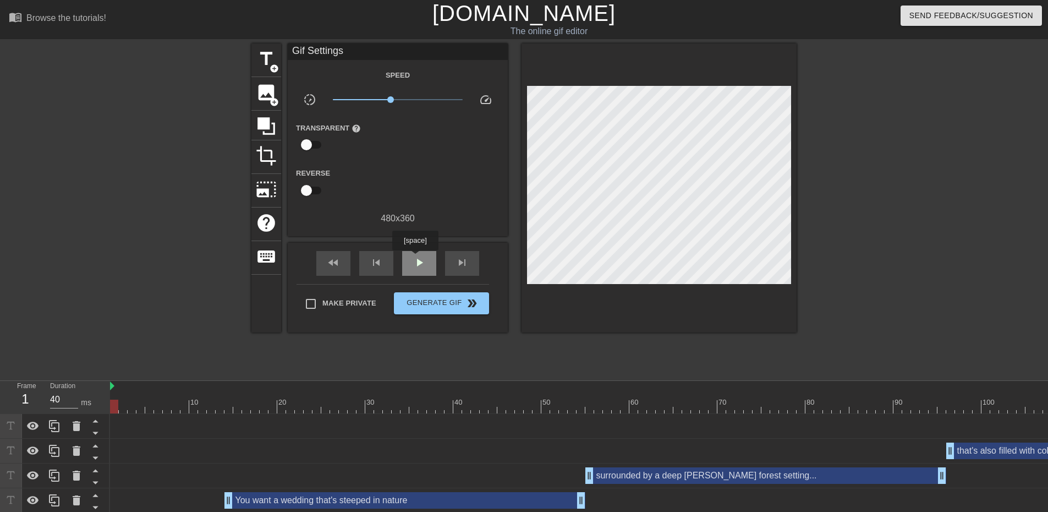
click at [415, 258] on span "play_arrow" at bounding box center [419, 262] width 13 height 13
click at [421, 260] on span "pause" at bounding box center [419, 262] width 13 height 13
click at [878, 187] on div at bounding box center [892, 208] width 165 height 330
click at [339, 259] on span "fast_rewind" at bounding box center [333, 262] width 13 height 13
click at [414, 269] on div "play_arrow" at bounding box center [419, 263] width 34 height 25
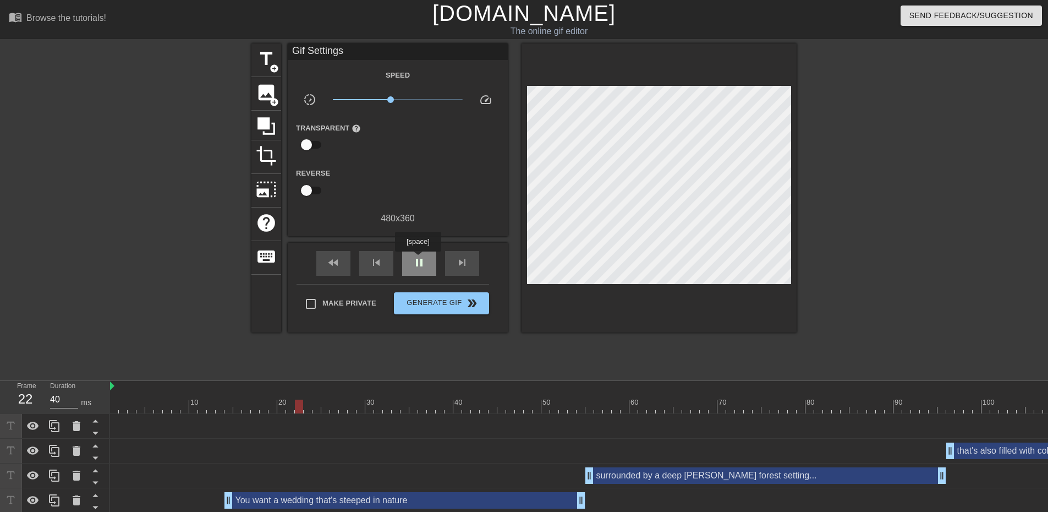
click at [418, 259] on span "pause" at bounding box center [419, 262] width 13 height 13
click at [335, 256] on span "fast_rewind" at bounding box center [333, 262] width 13 height 13
click at [172, 172] on div at bounding box center [155, 208] width 165 height 330
click at [166, 126] on div at bounding box center [155, 208] width 165 height 330
click at [865, 227] on div at bounding box center [892, 208] width 165 height 330
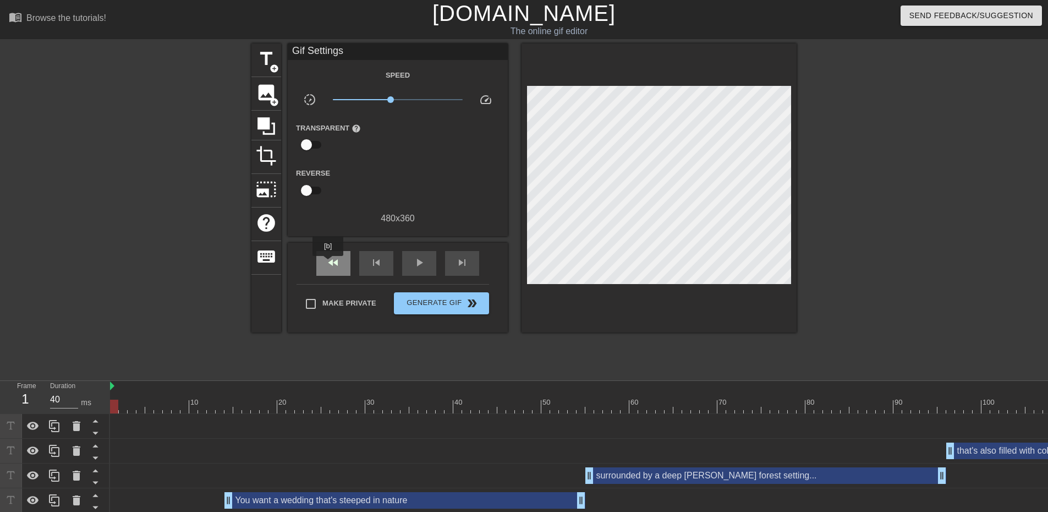
click at [328, 264] on span "fast_rewind" at bounding box center [333, 262] width 13 height 13
click at [414, 266] on span "play_arrow" at bounding box center [419, 262] width 13 height 13
click at [459, 300] on span "Generate Gif double_arrow" at bounding box center [441, 303] width 86 height 13
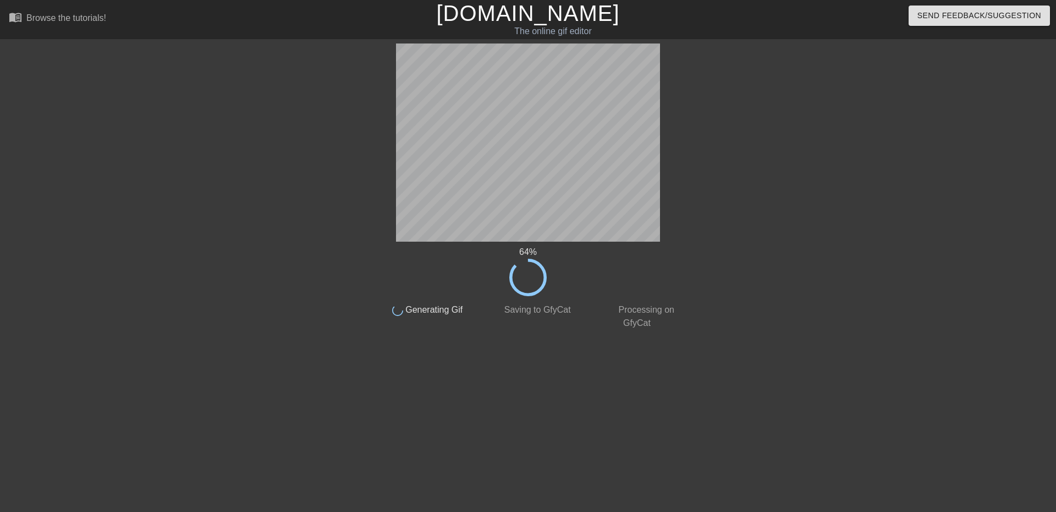
click at [804, 232] on div at bounding box center [779, 208] width 165 height 330
click at [189, 152] on div "67 % done Generating Gif done Saving to GfyCat done Processing on GfyCat title …" at bounding box center [528, 208] width 1056 height 330
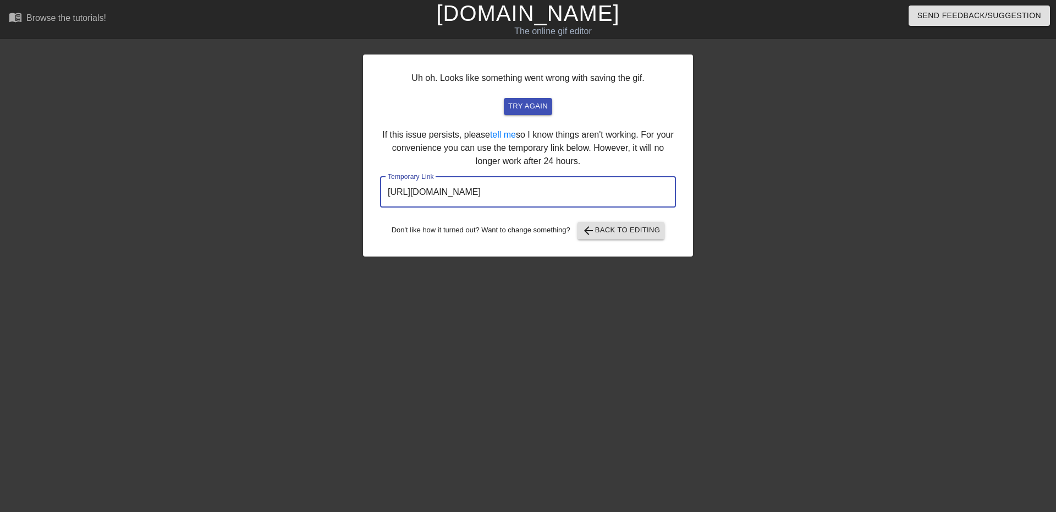
drag, startPoint x: 620, startPoint y: 197, endPoint x: 341, endPoint y: 188, distance: 279.1
click at [341, 188] on div "Uh oh. Looks like something went wrong with saving the gif. try again If this i…" at bounding box center [528, 208] width 1056 height 330
click at [235, 141] on div at bounding box center [267, 208] width 165 height 330
